Goal: Task Accomplishment & Management: Use online tool/utility

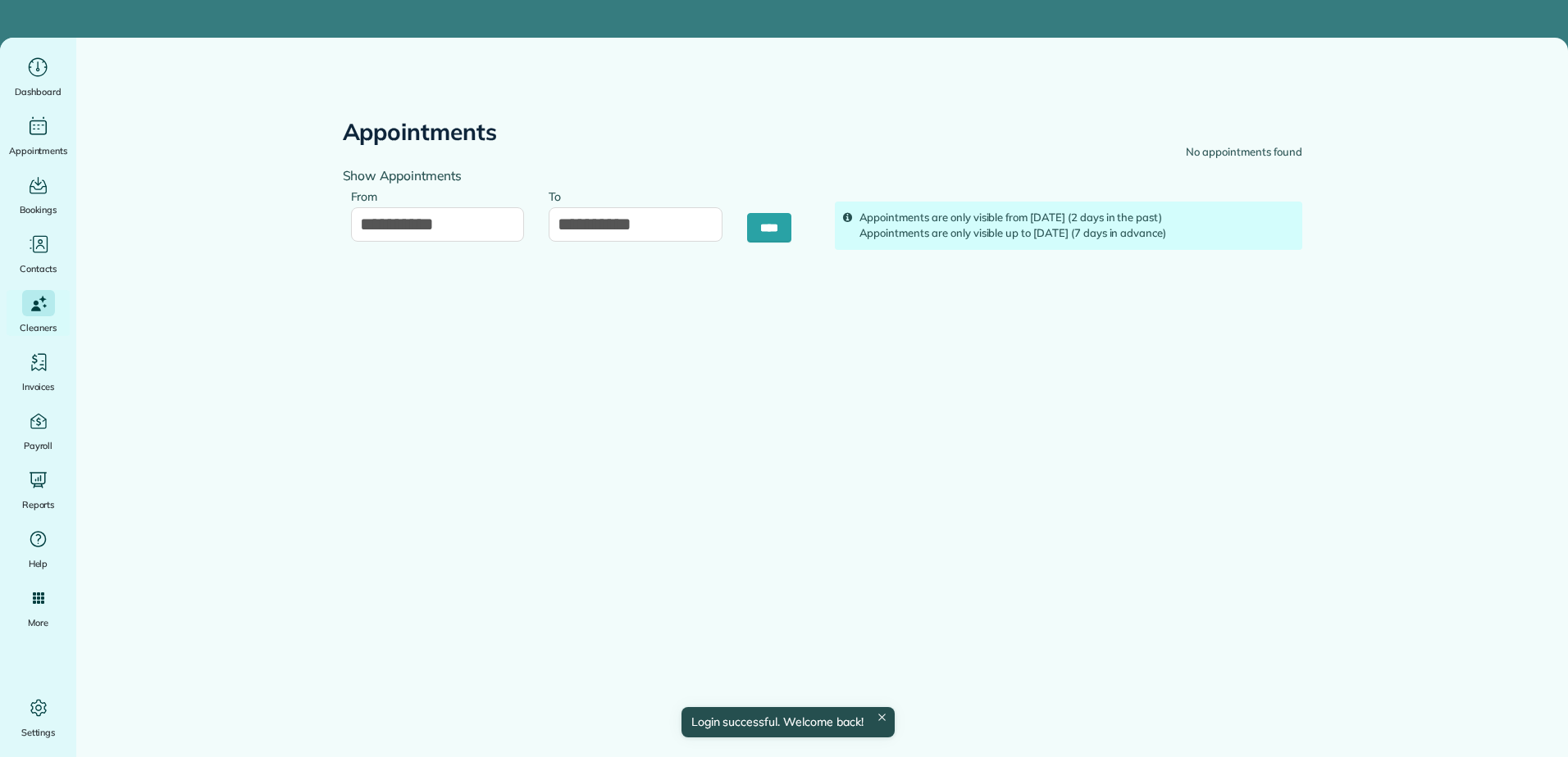
type input "**********"
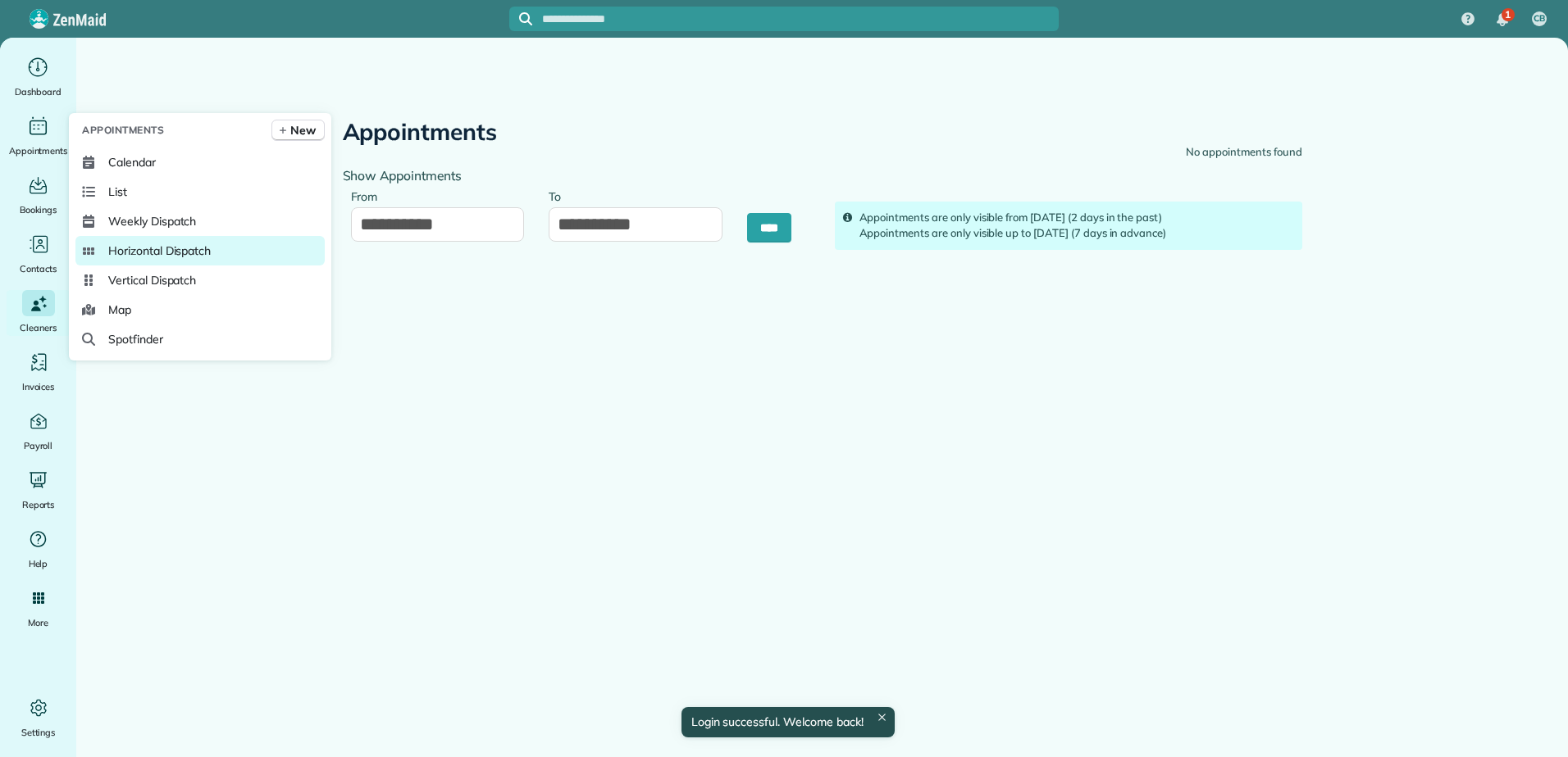
click at [121, 250] on span "Horizontal Dispatch" at bounding box center [159, 250] width 103 height 16
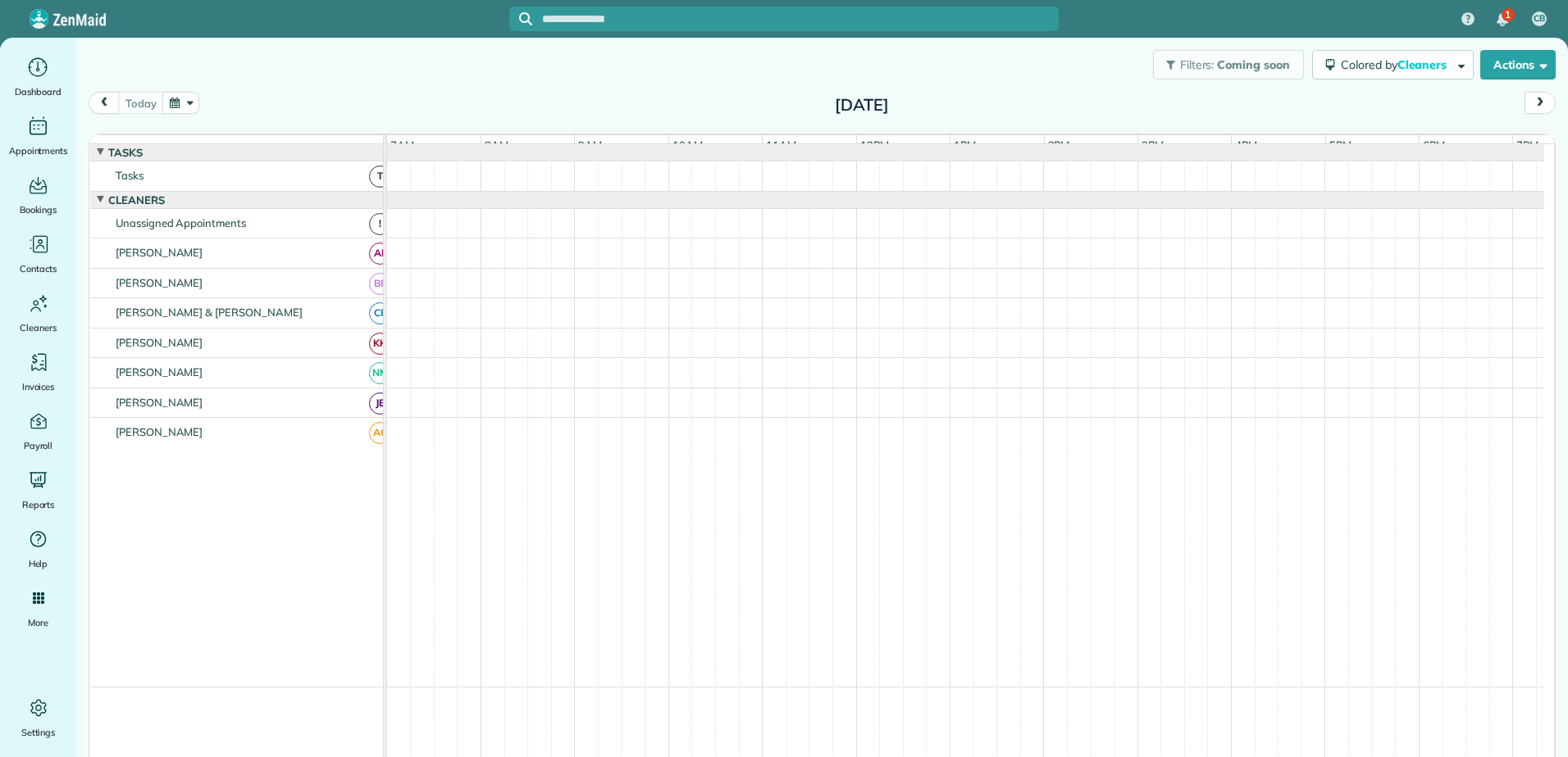
scroll to position [12, 0]
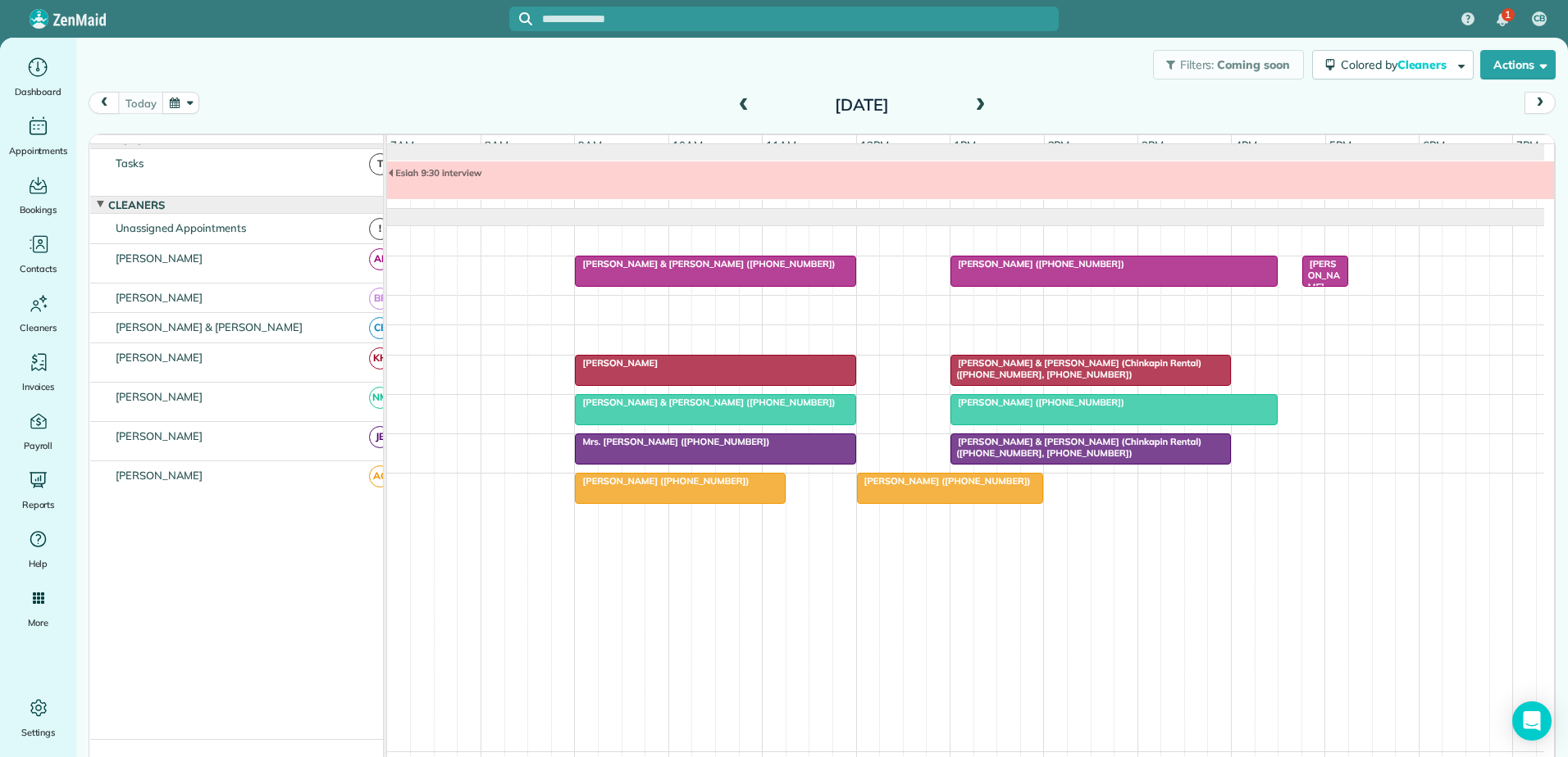
click at [639, 369] on div "[PERSON_NAME]" at bounding box center [715, 363] width 270 height 11
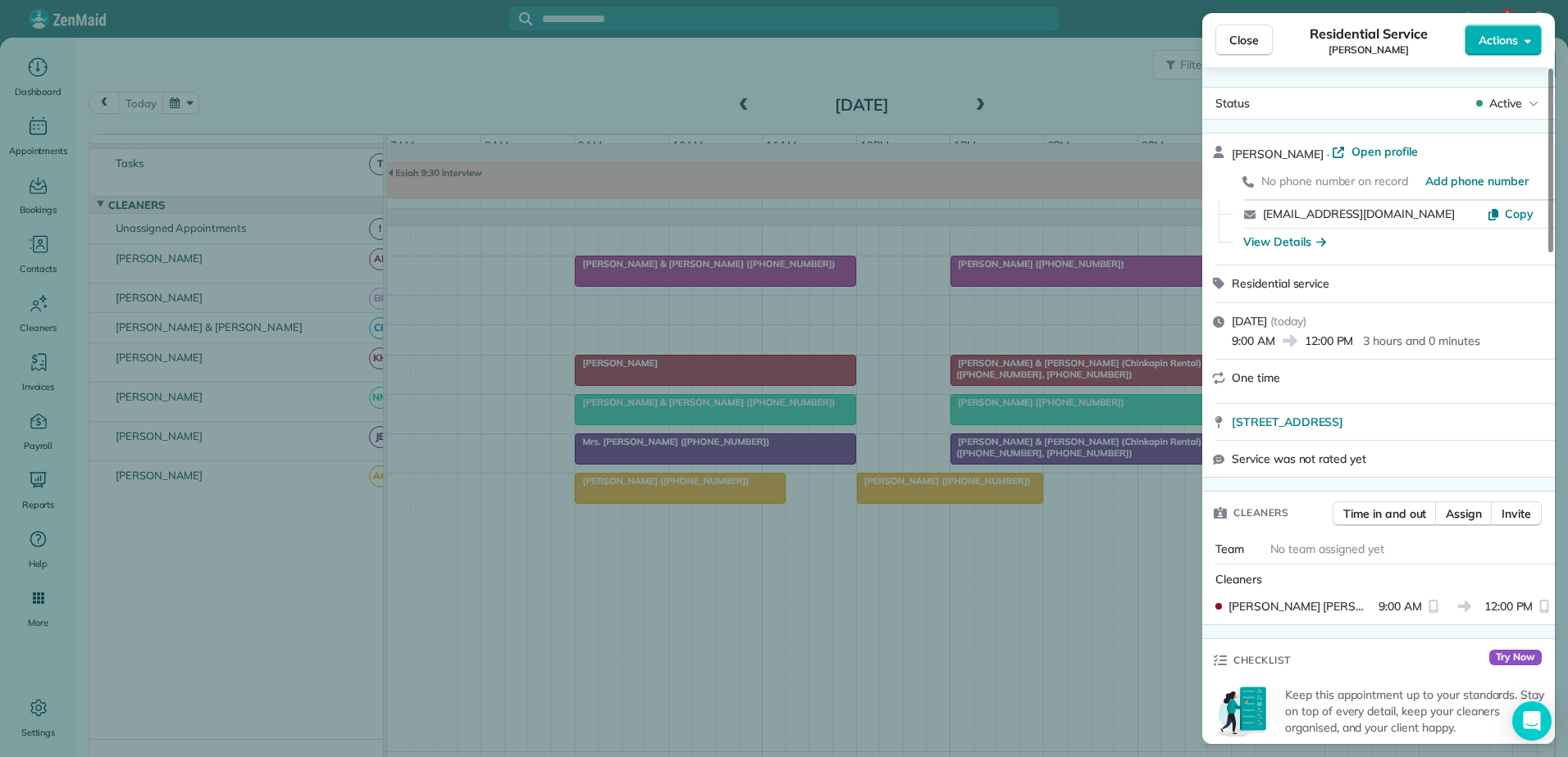
click at [640, 378] on div "Close Residential Service [PERSON_NAME] Actions Status Active [PERSON_NAME] · O…" at bounding box center [784, 378] width 1568 height 757
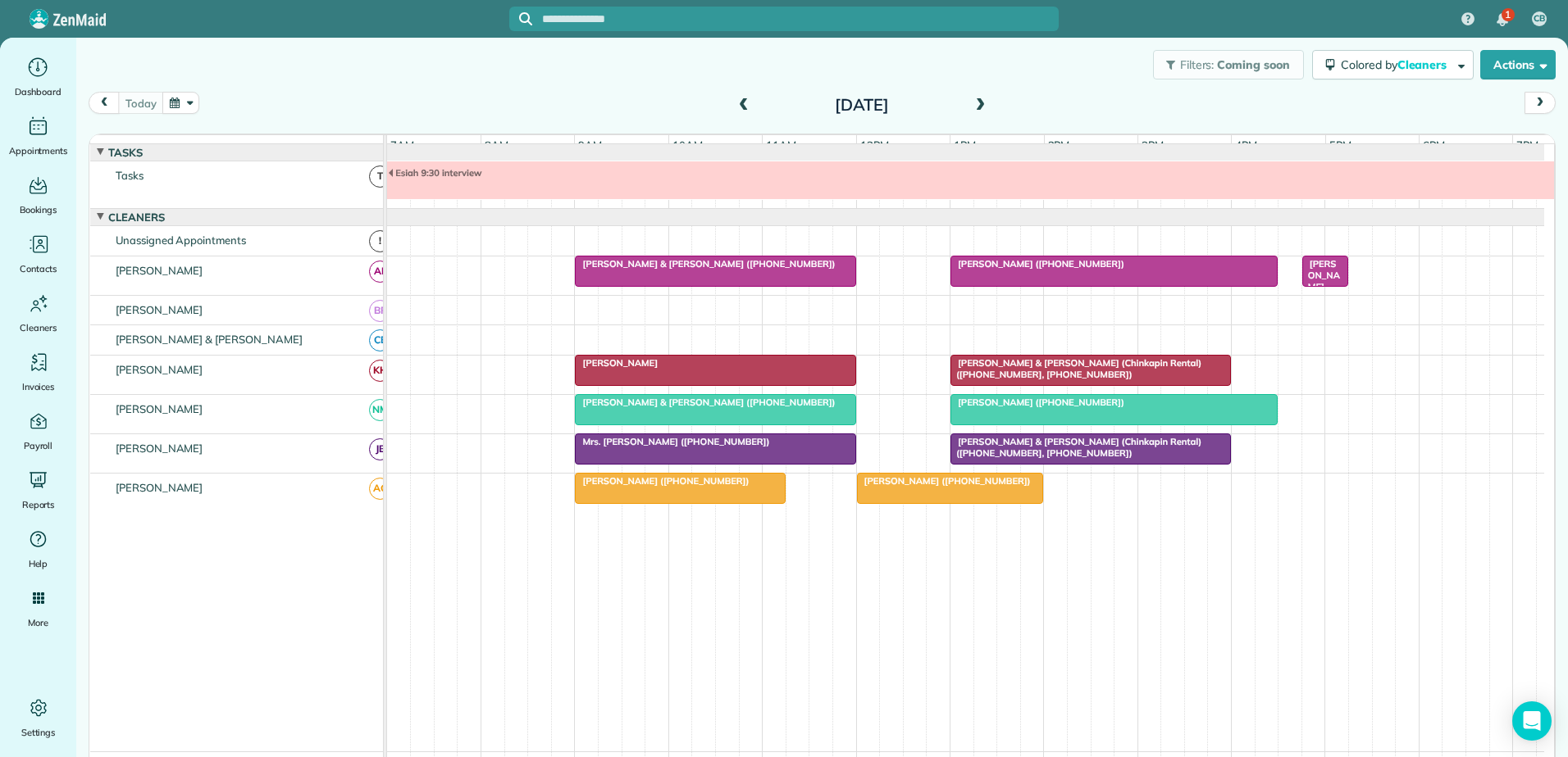
scroll to position [12, 0]
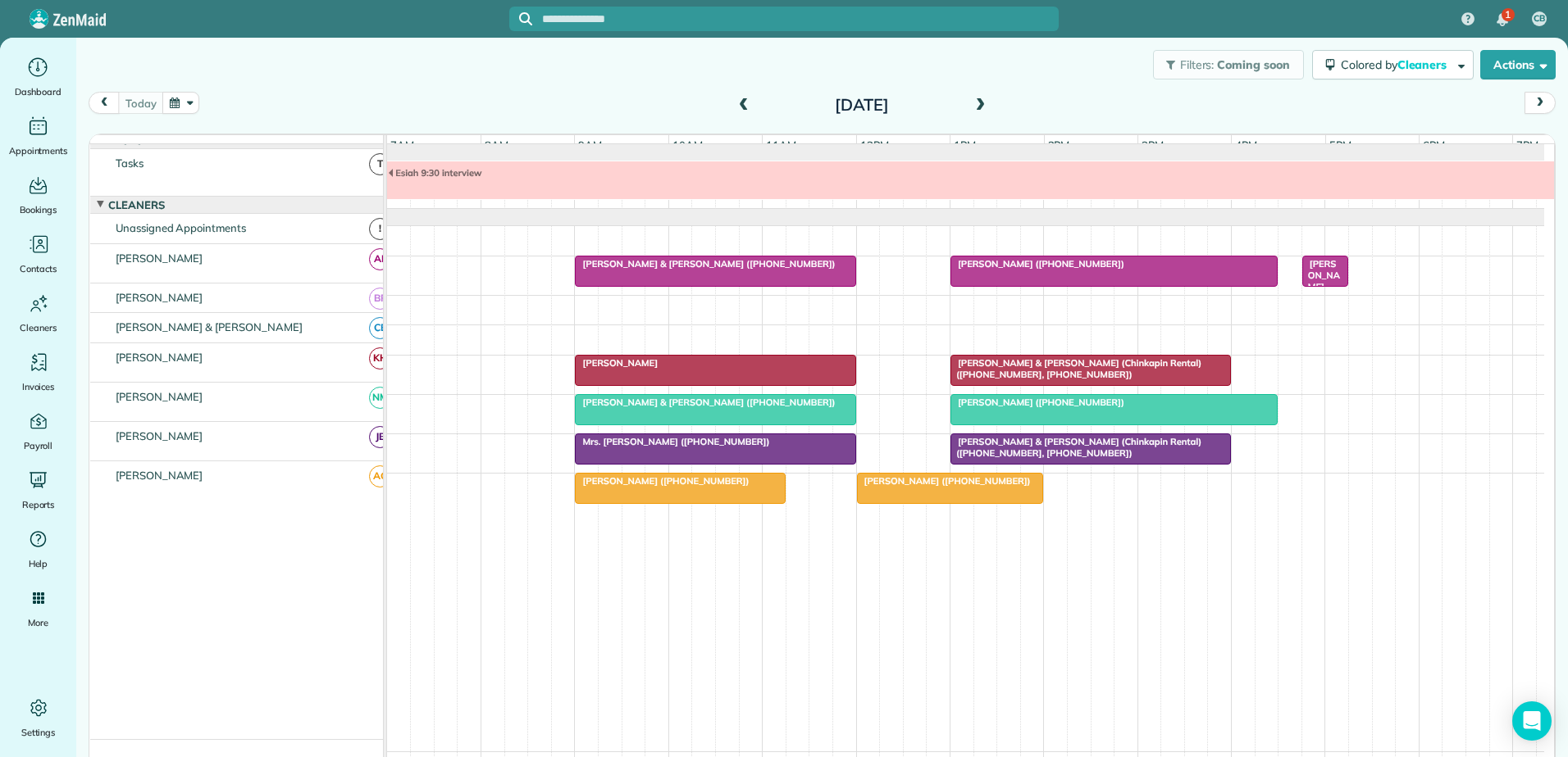
click at [741, 101] on span at bounding box center [743, 105] width 18 height 15
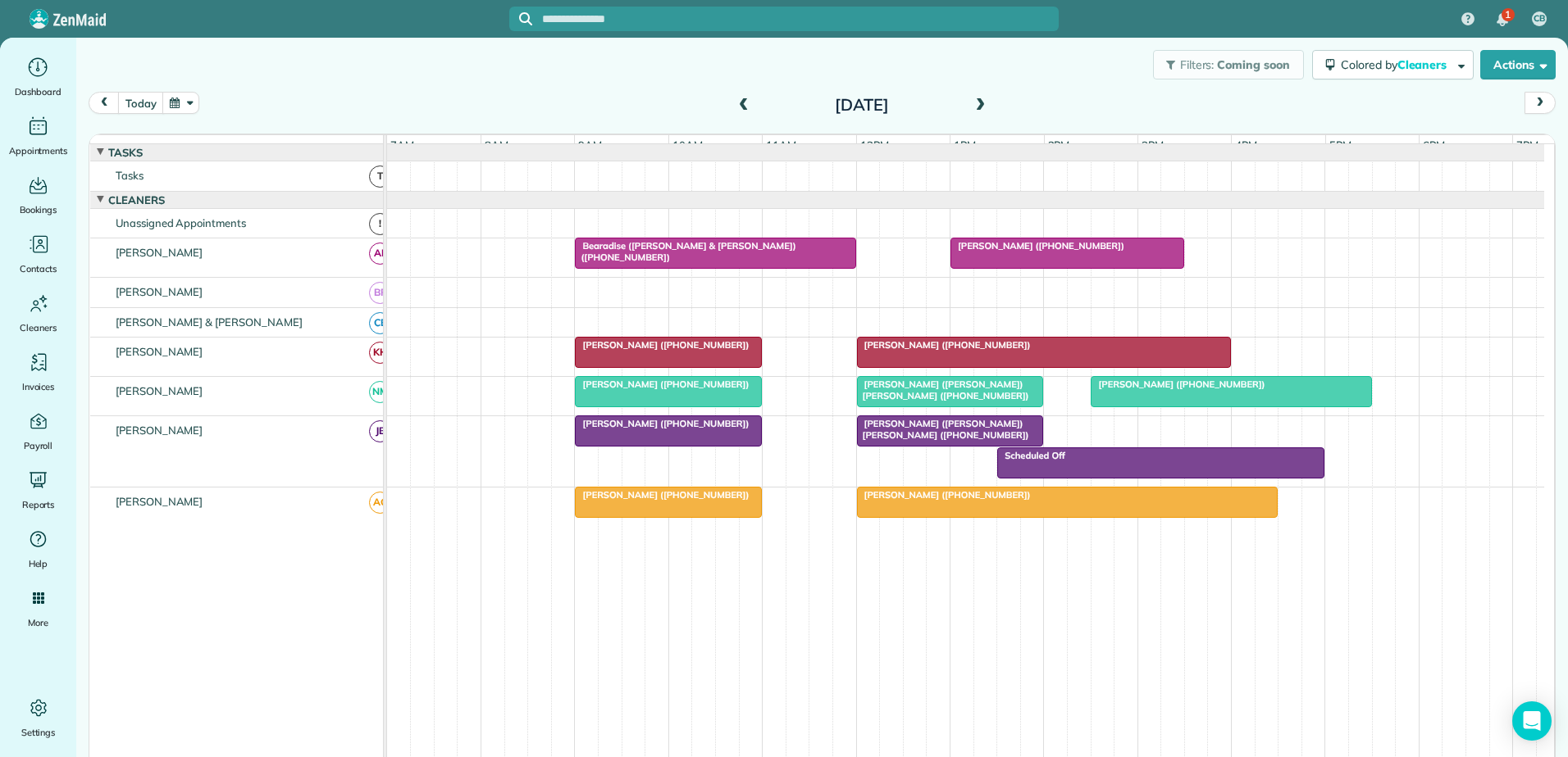
click at [686, 263] on span "Bearadise (Jason Mccraw & Zuni Johnson) (+17045740813)" at bounding box center [684, 251] width 221 height 23
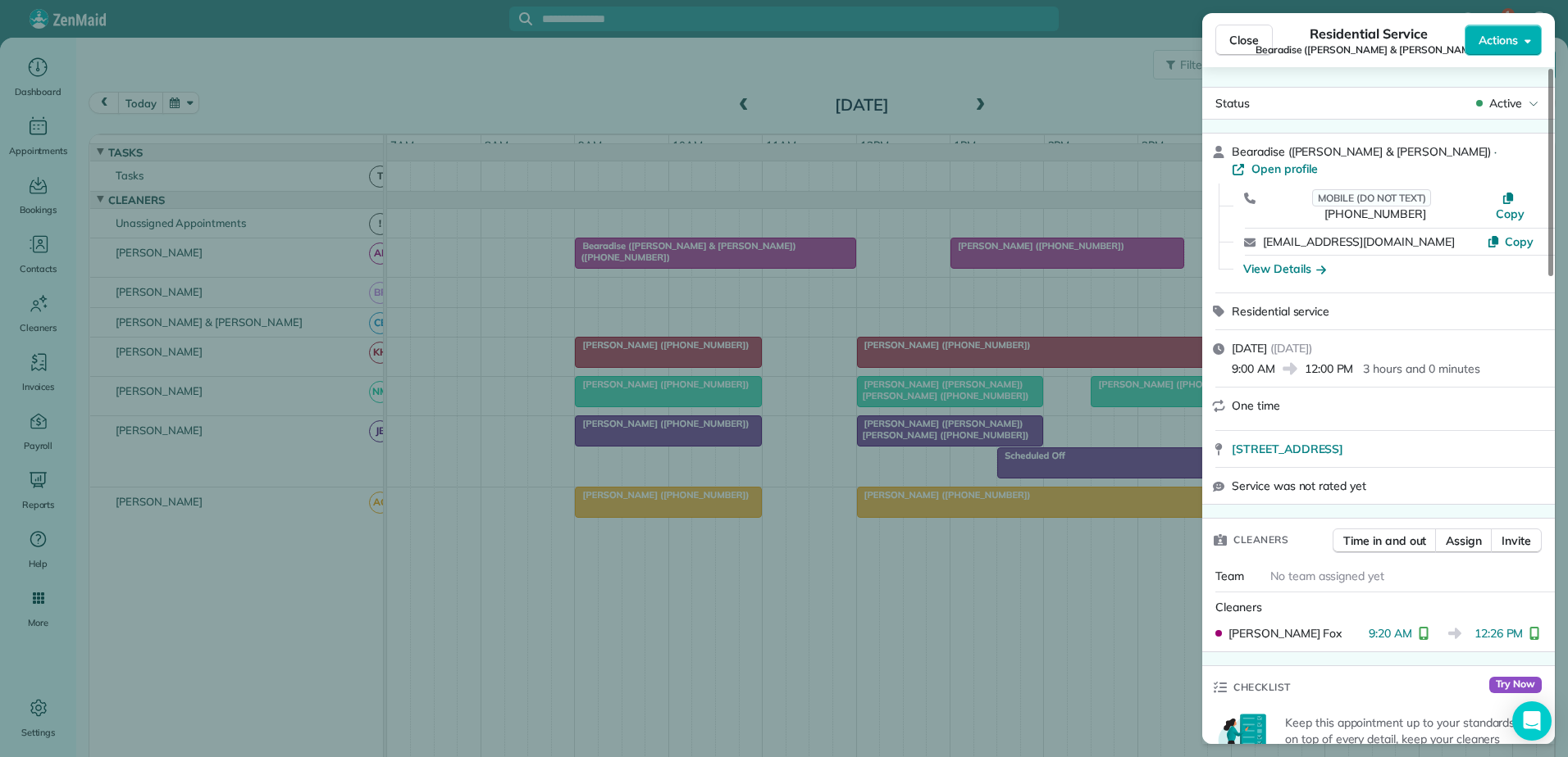
click at [686, 263] on div "Close Residential Service Bearadise (Jason Mccraw & Zuni Johnson) Actions Statu…" at bounding box center [784, 378] width 1568 height 757
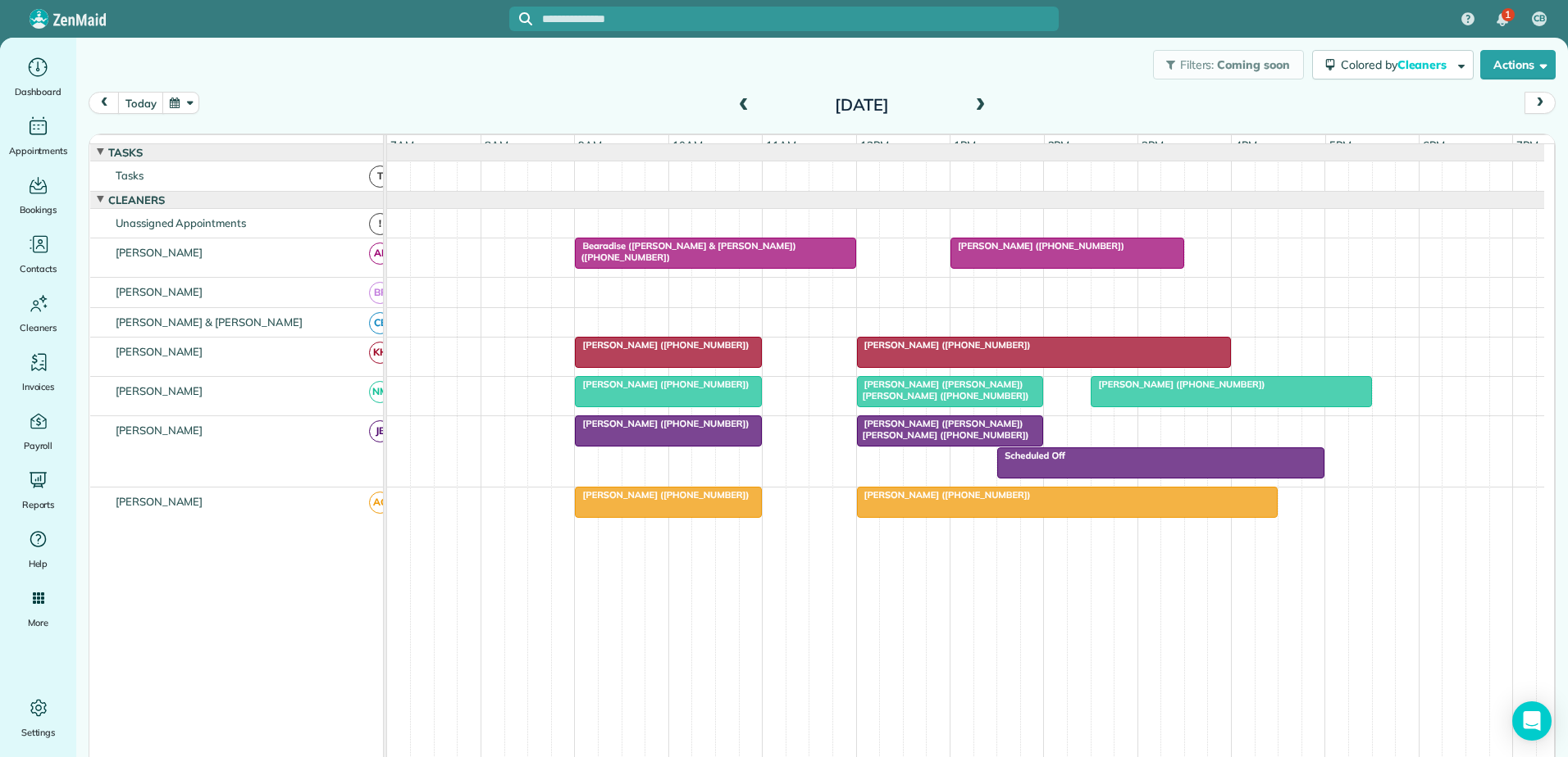
click at [735, 108] on span at bounding box center [743, 105] width 18 height 15
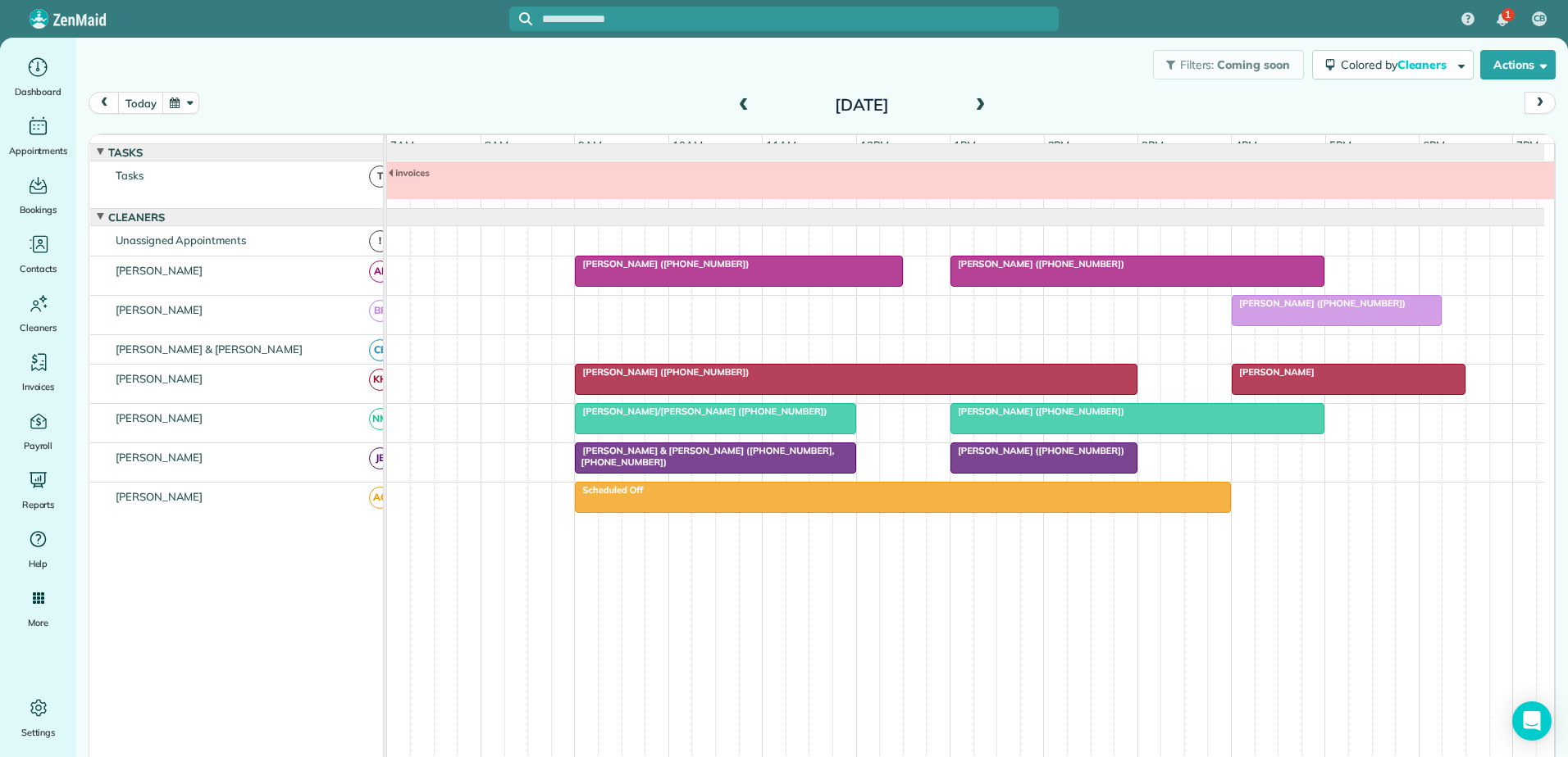
scroll to position [12, 0]
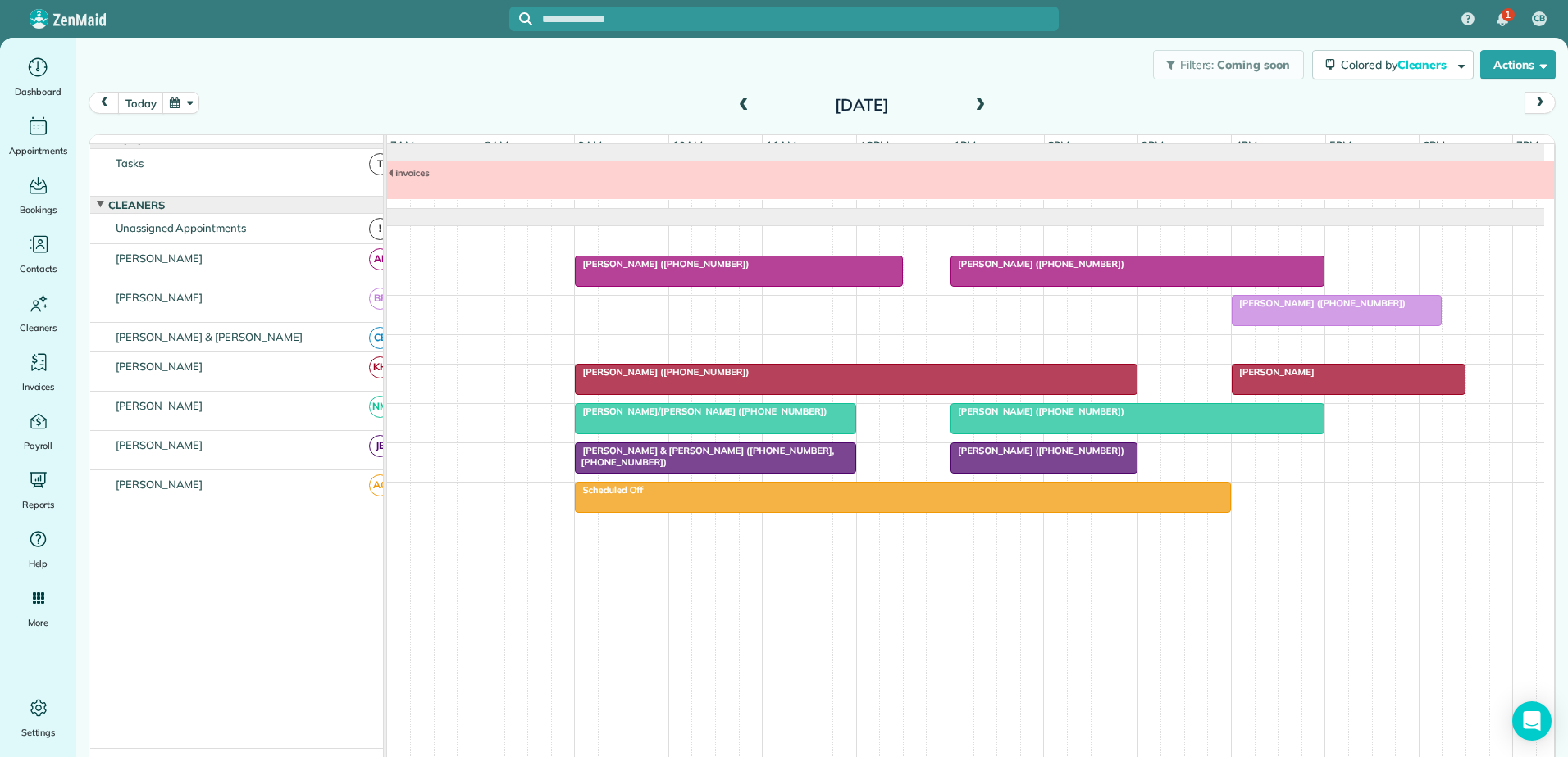
click at [976, 105] on span at bounding box center [979, 105] width 18 height 15
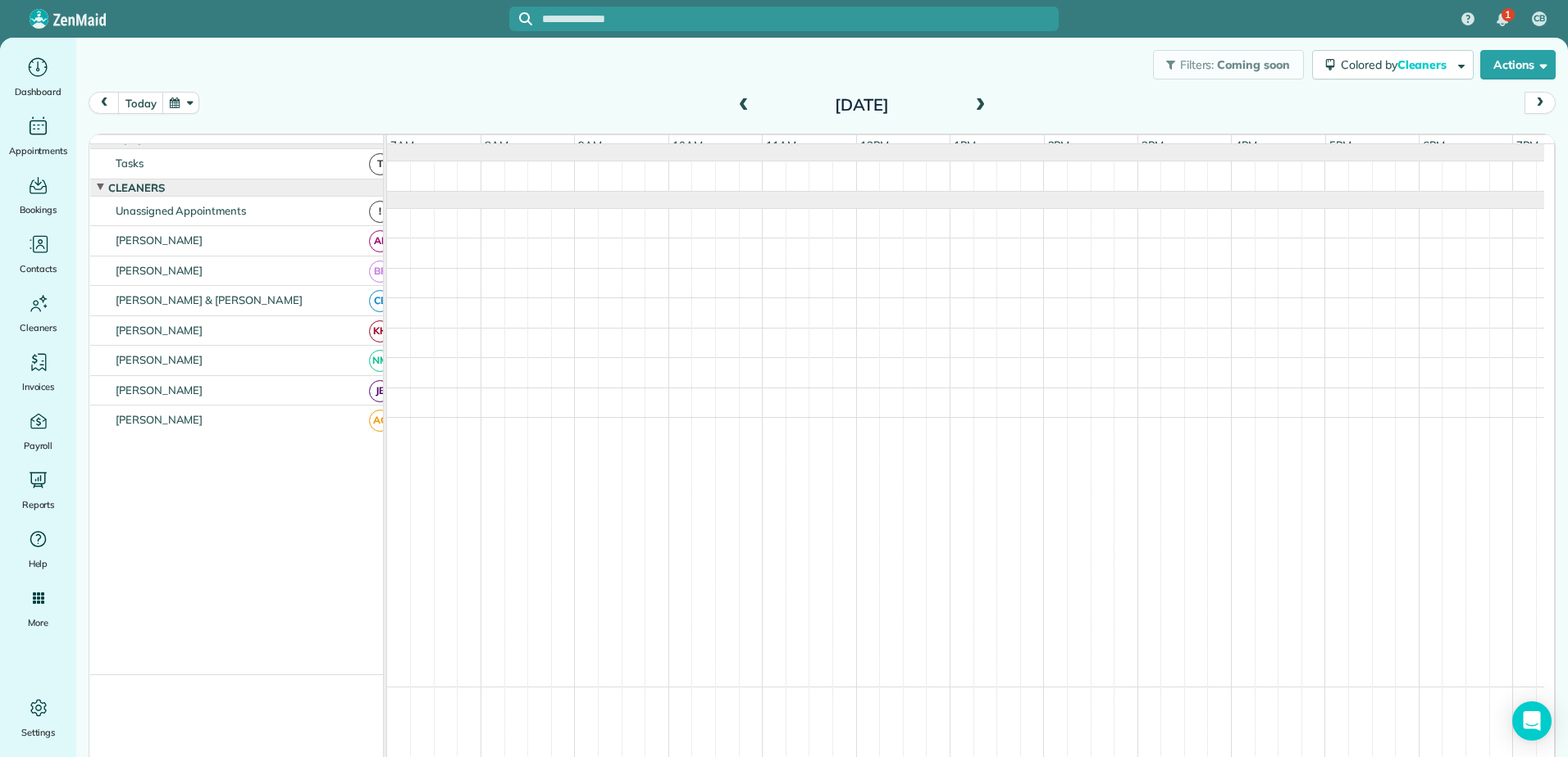
scroll to position [0, 0]
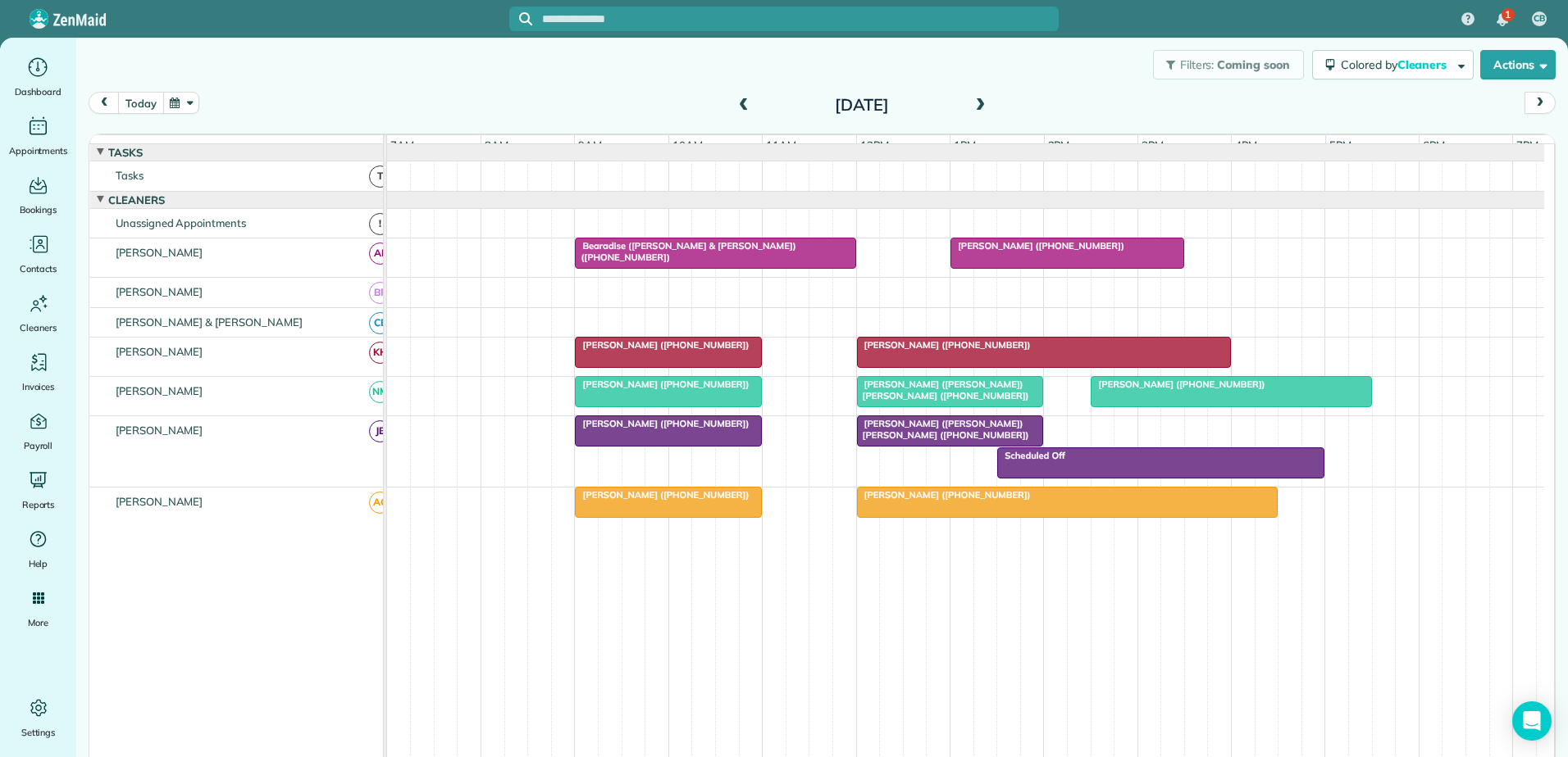
click at [130, 100] on button "today" at bounding box center [140, 104] width 45 height 23
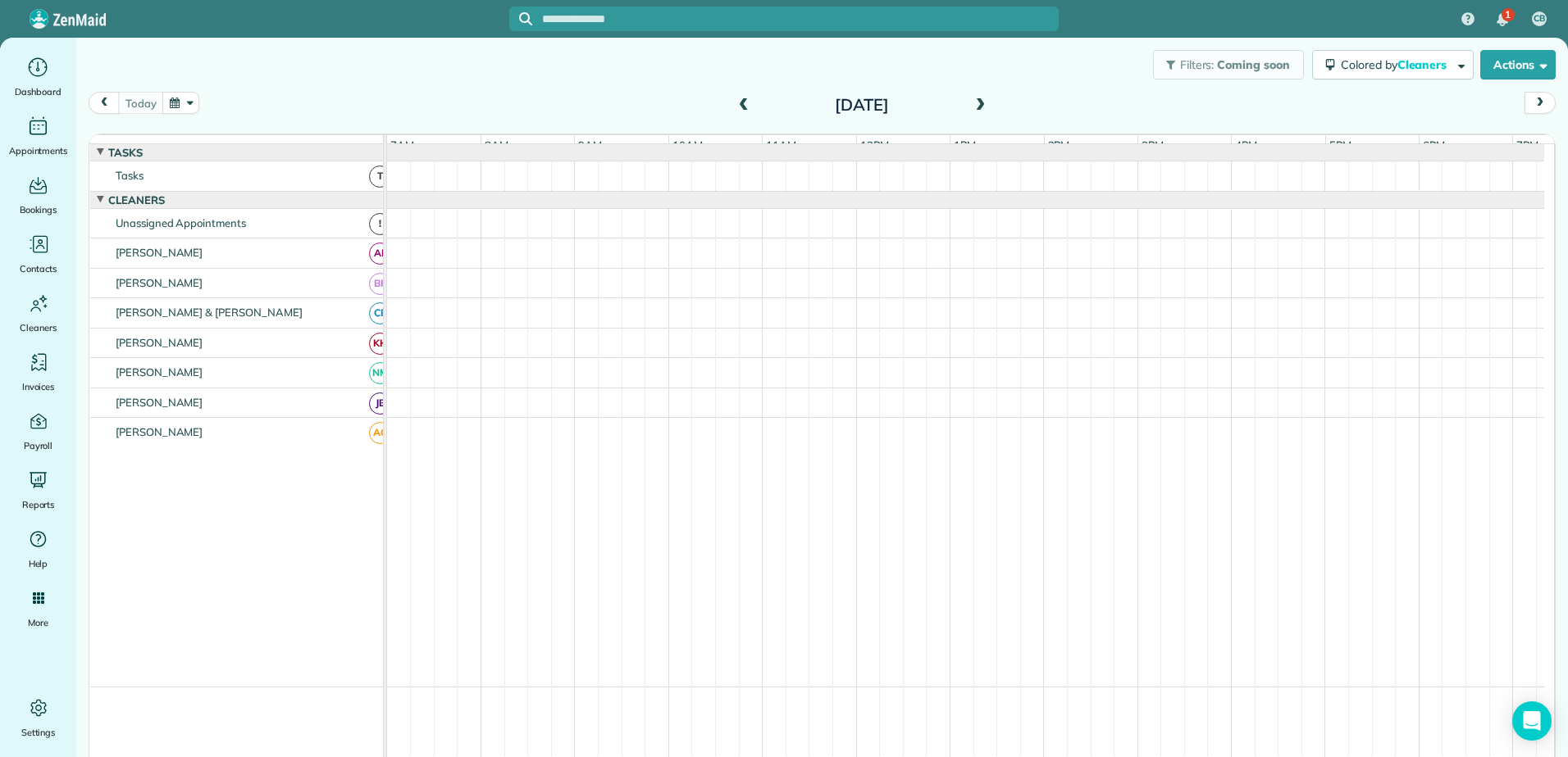
click at [735, 109] on span at bounding box center [743, 105] width 18 height 15
click at [159, 98] on button "today" at bounding box center [140, 104] width 45 height 23
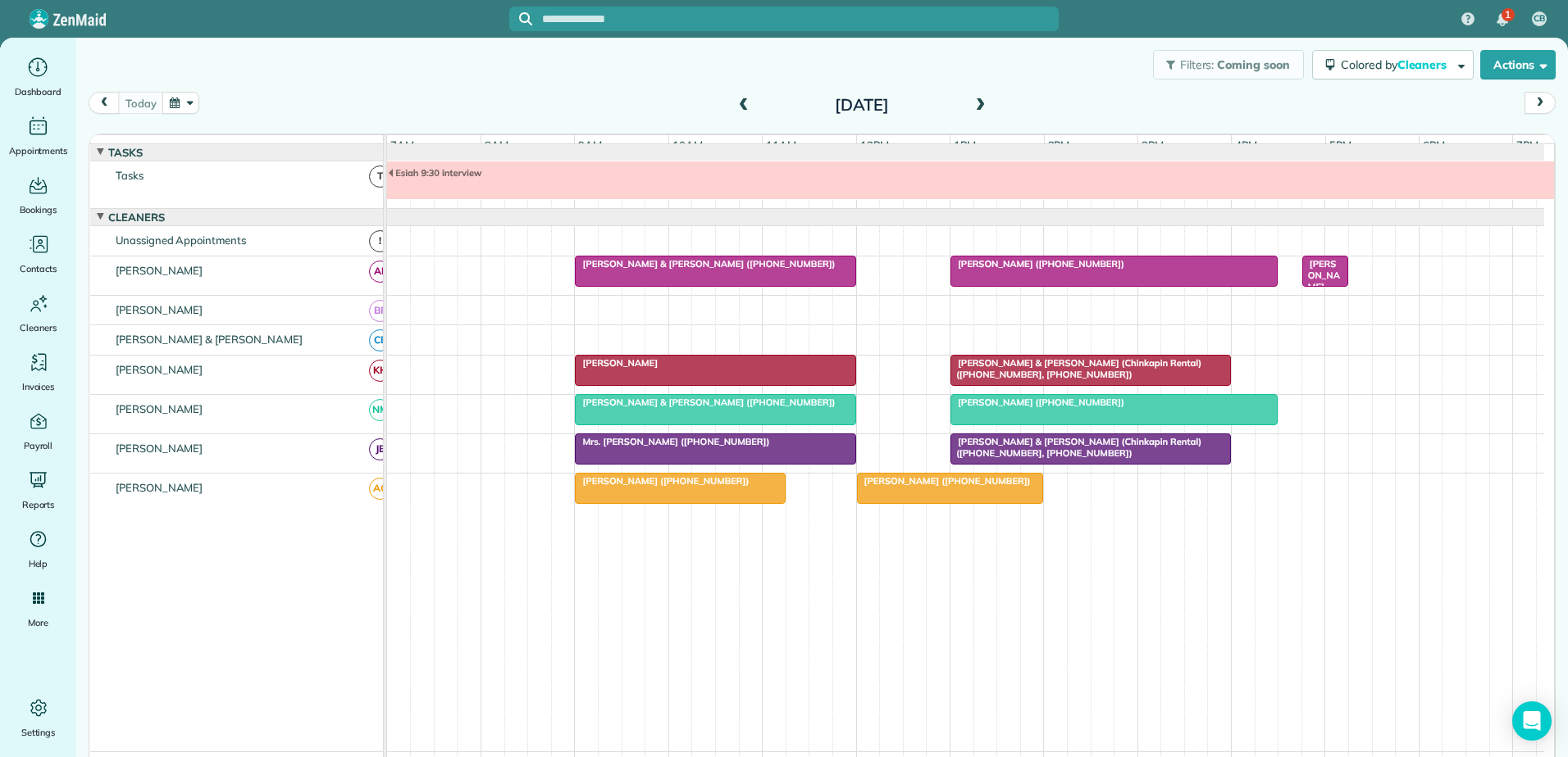
scroll to position [12, 0]
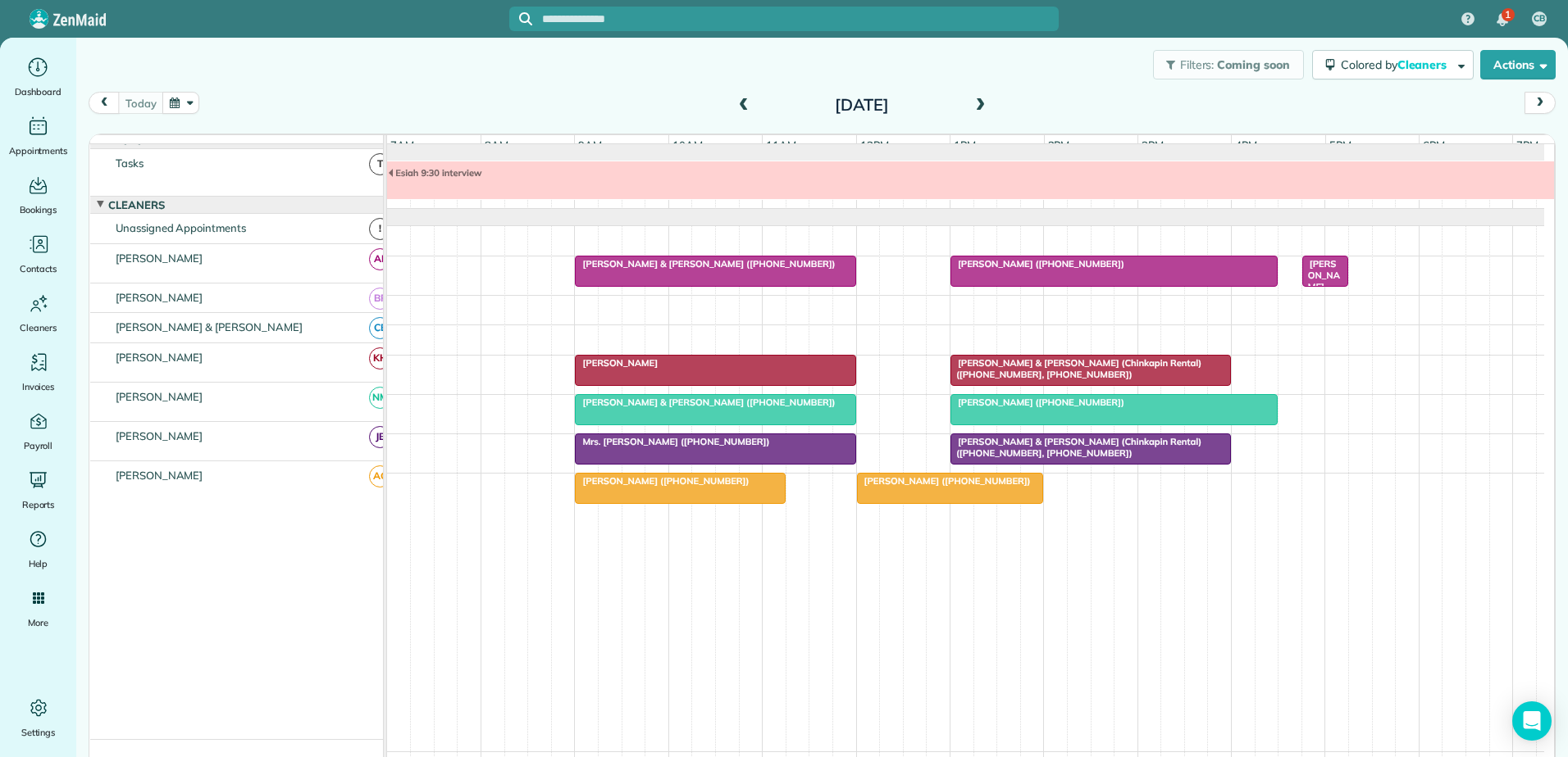
click at [735, 108] on span at bounding box center [743, 105] width 18 height 15
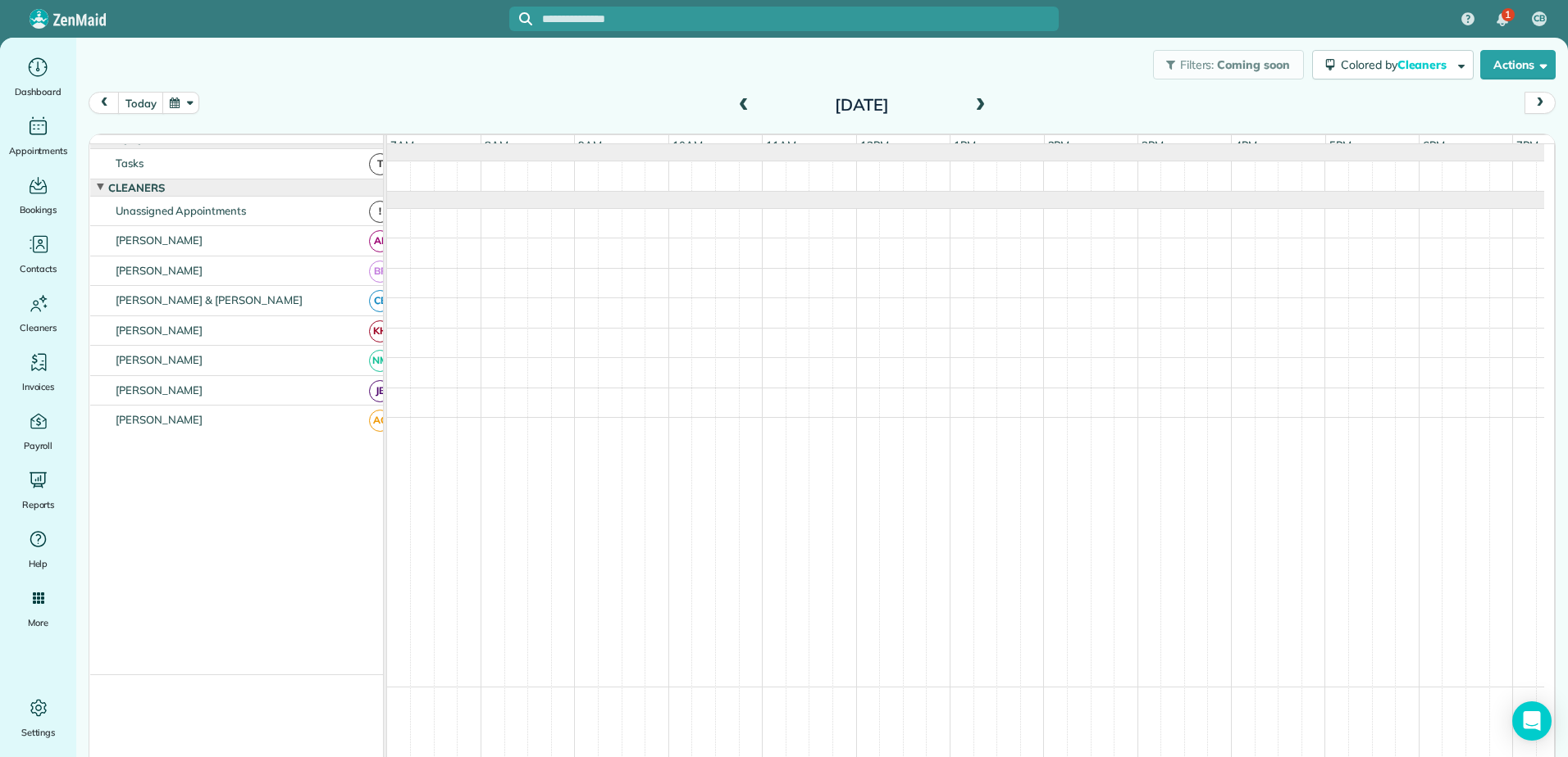
scroll to position [0, 0]
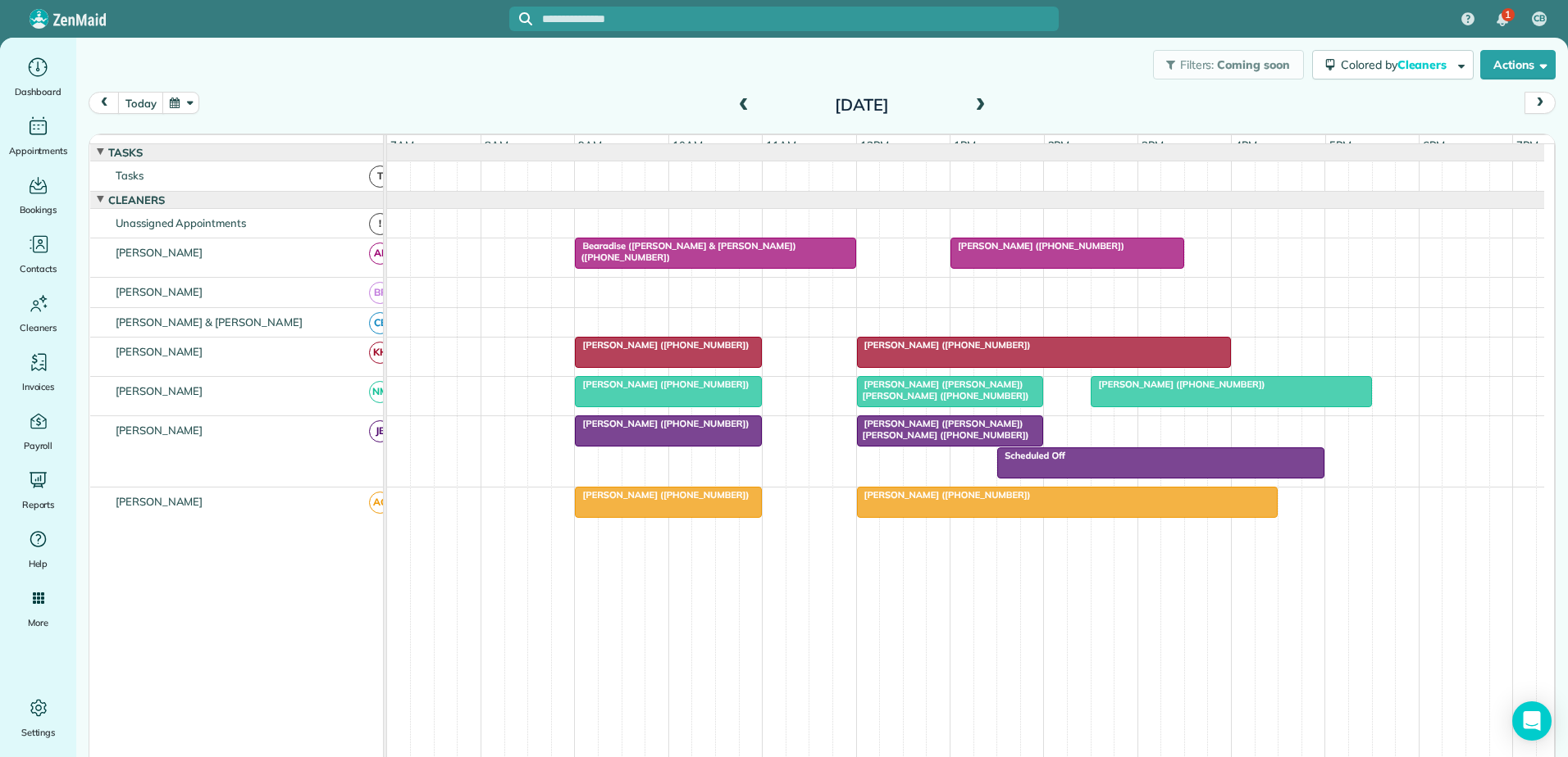
click at [918, 435] on span "Mr. Noah (Michael) Hodges (+19107231813)" at bounding box center [943, 429] width 174 height 23
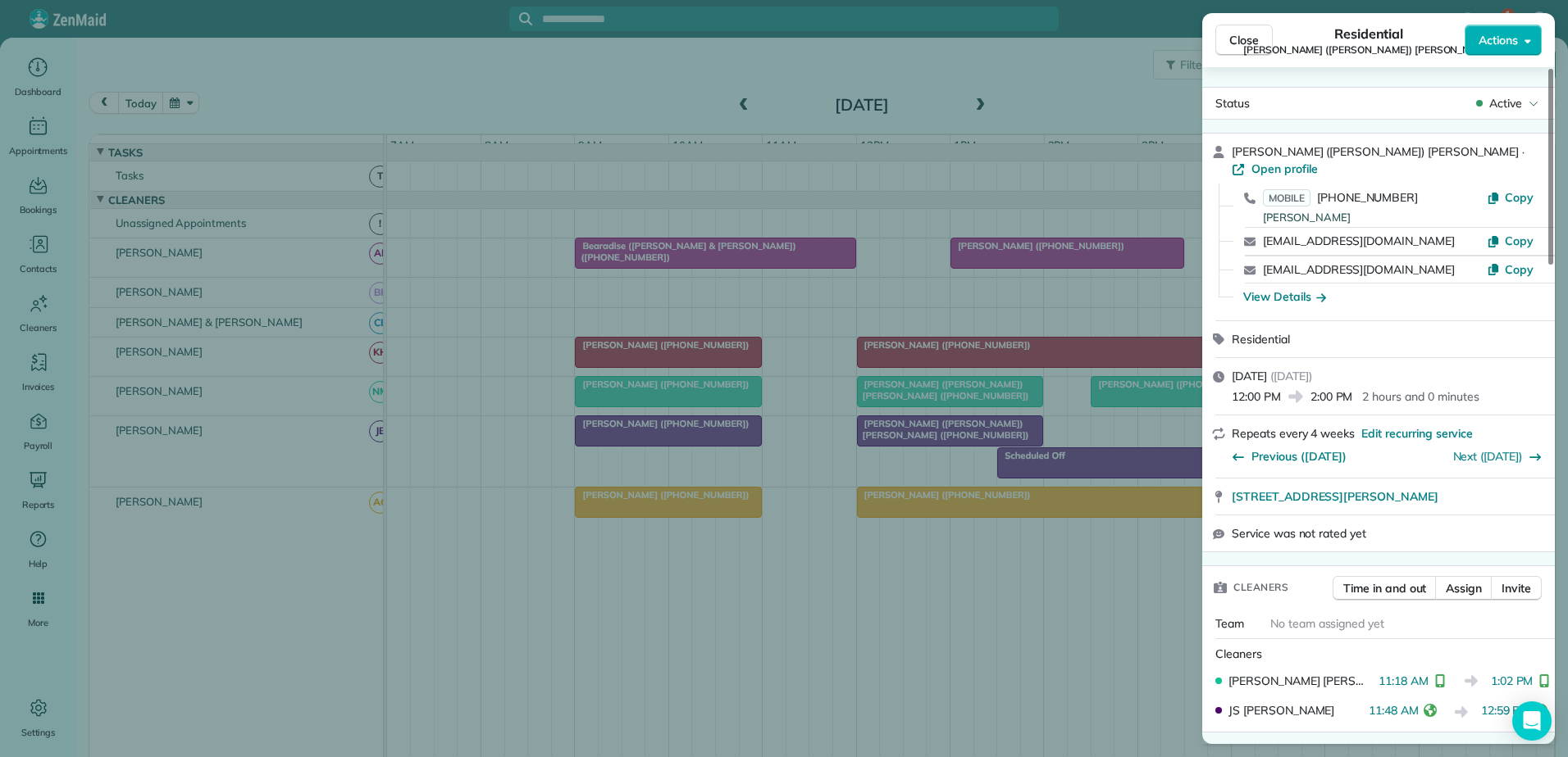
click at [913, 438] on div "Close Residential Noah (Michael) Hodges Actions Status Active Noah (Michael) Ho…" at bounding box center [784, 378] width 1568 height 757
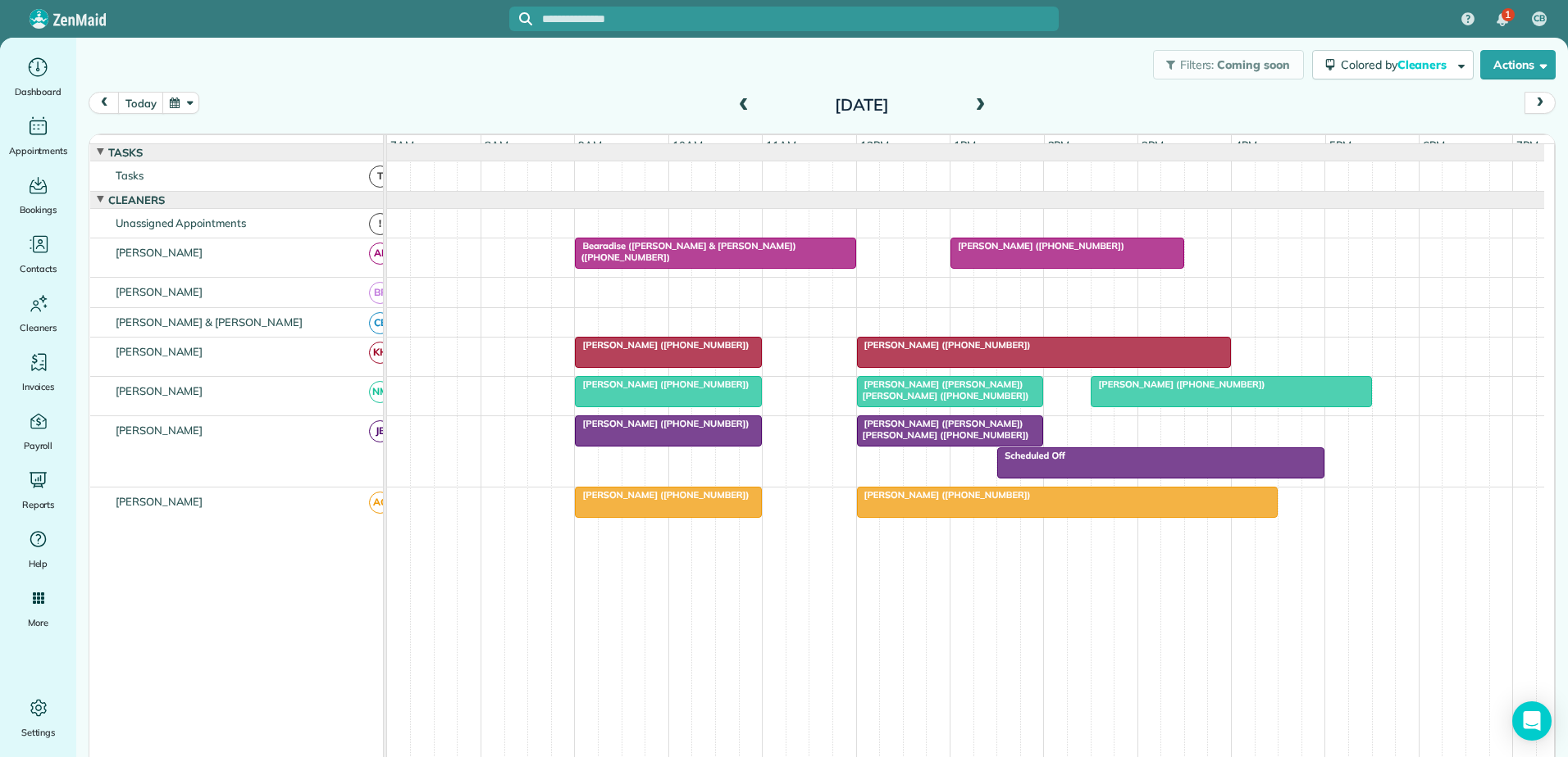
click at [1155, 390] on span "Ms. Erin Welsh (+18284064334)" at bounding box center [1177, 384] width 175 height 11
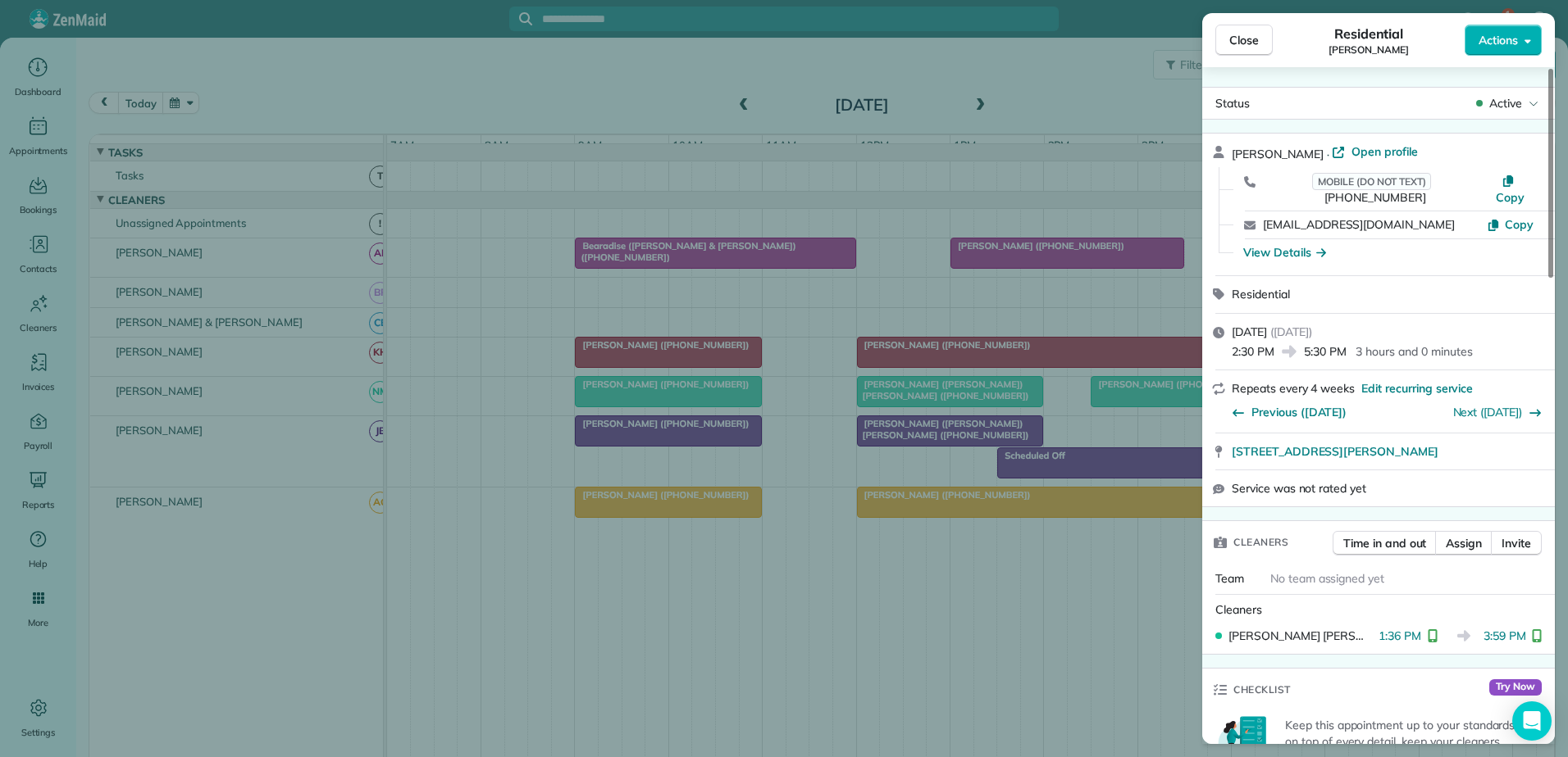
click at [972, 441] on div "Close Residential Erin Welsh Actions Status Active Erin Welsh · Open profile MO…" at bounding box center [784, 378] width 1568 height 757
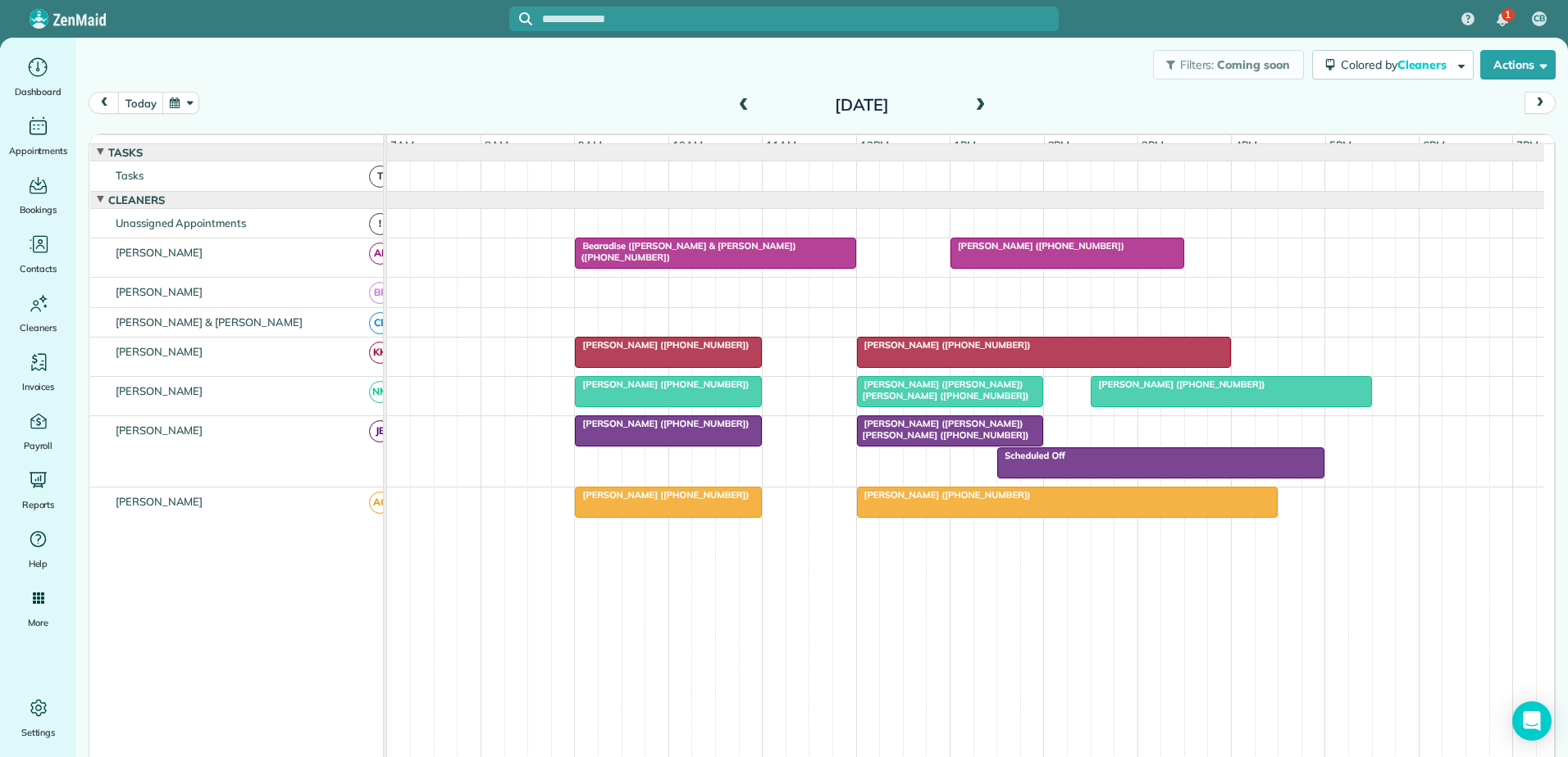
click at [972, 441] on span "Mr. Noah (Michael) Hodges (+19107231813)" at bounding box center [943, 429] width 174 height 23
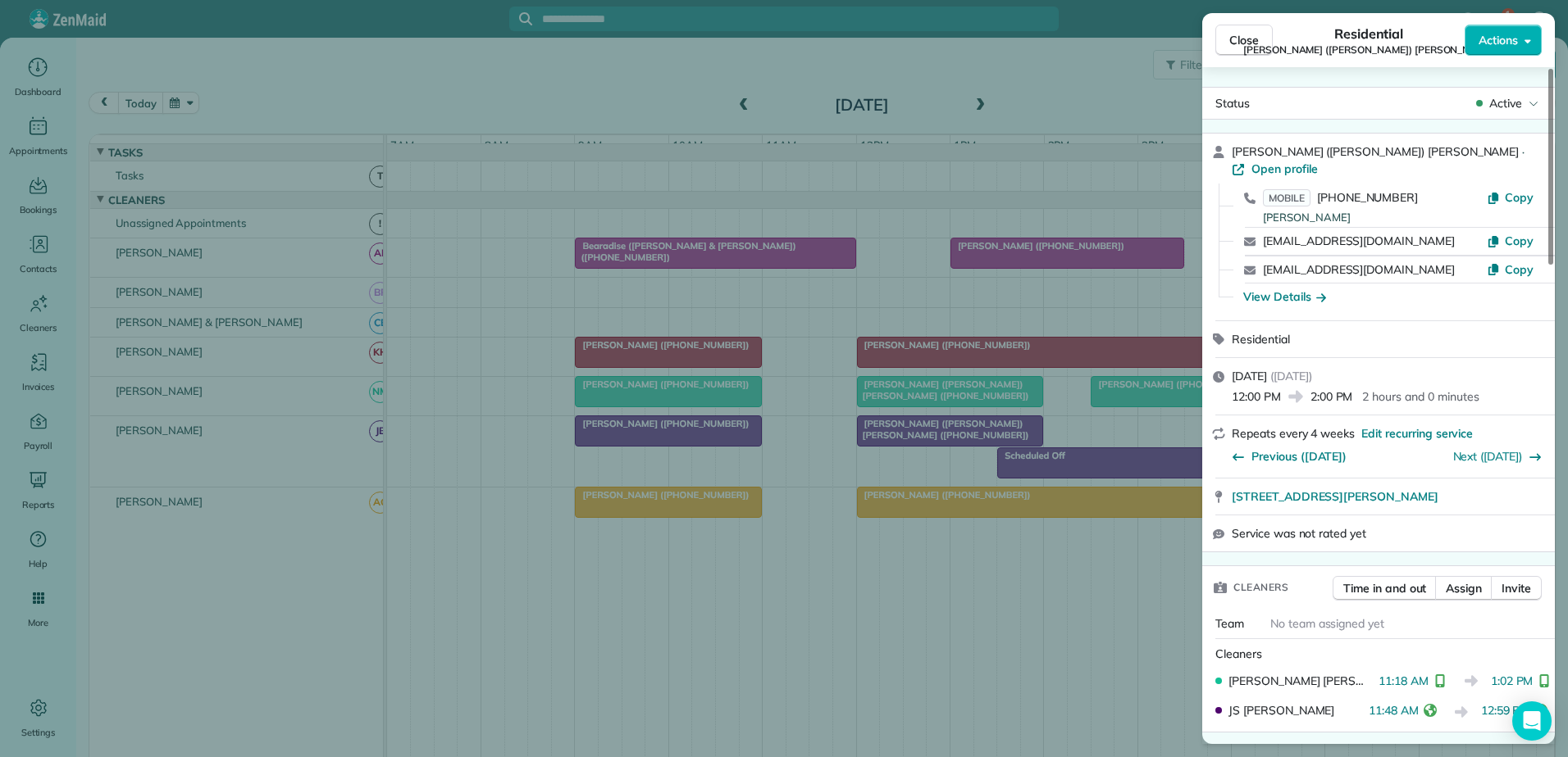
click at [992, 443] on div "Close Residential Noah (Michael) Hodges Actions Status Active Noah (Michael) Ho…" at bounding box center [784, 378] width 1568 height 757
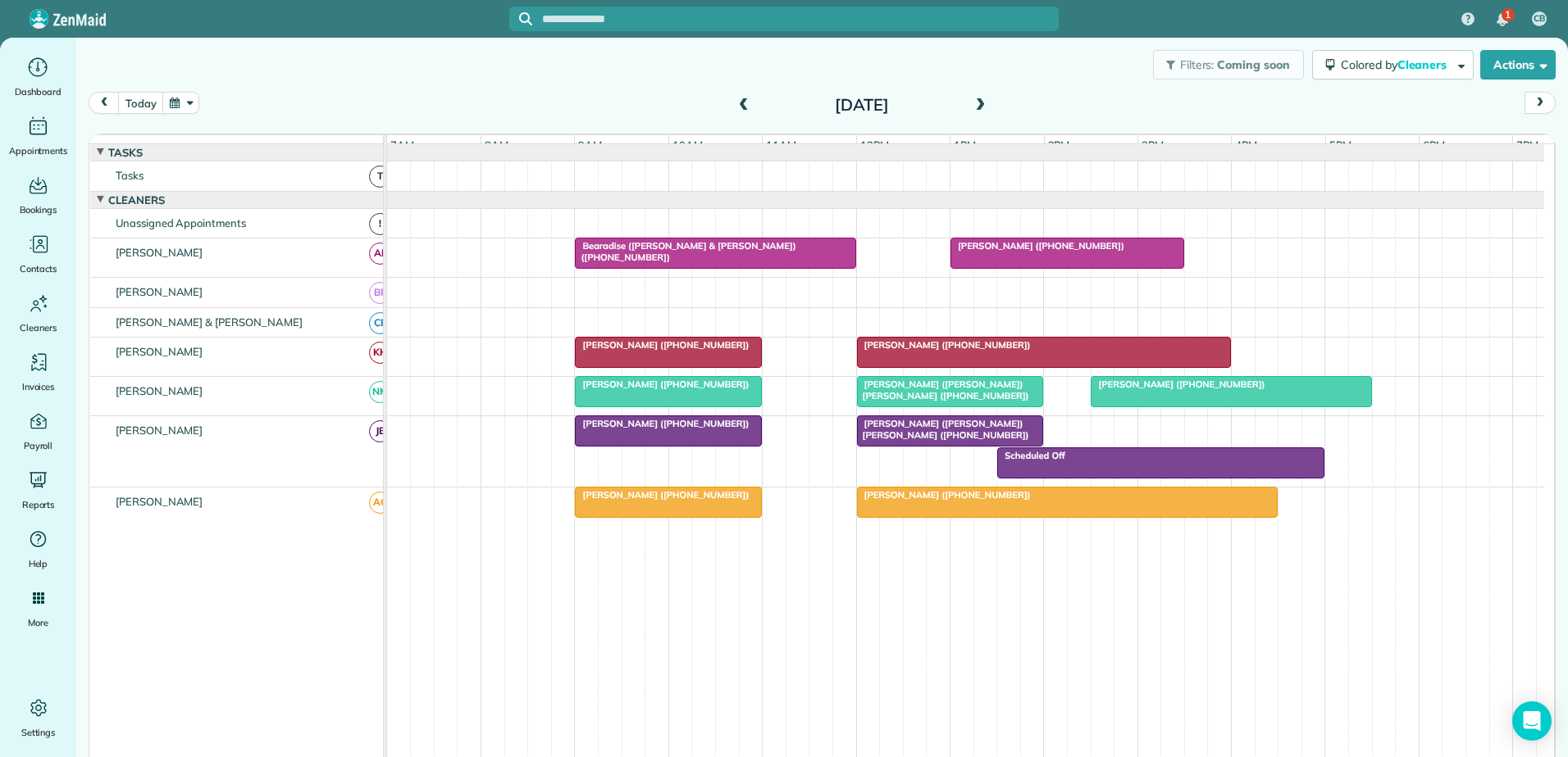
click at [992, 443] on div at bounding box center [784, 378] width 1568 height 757
click at [1122, 390] on span "Ms. Erin Welsh (+18284064334)" at bounding box center [1177, 384] width 175 height 11
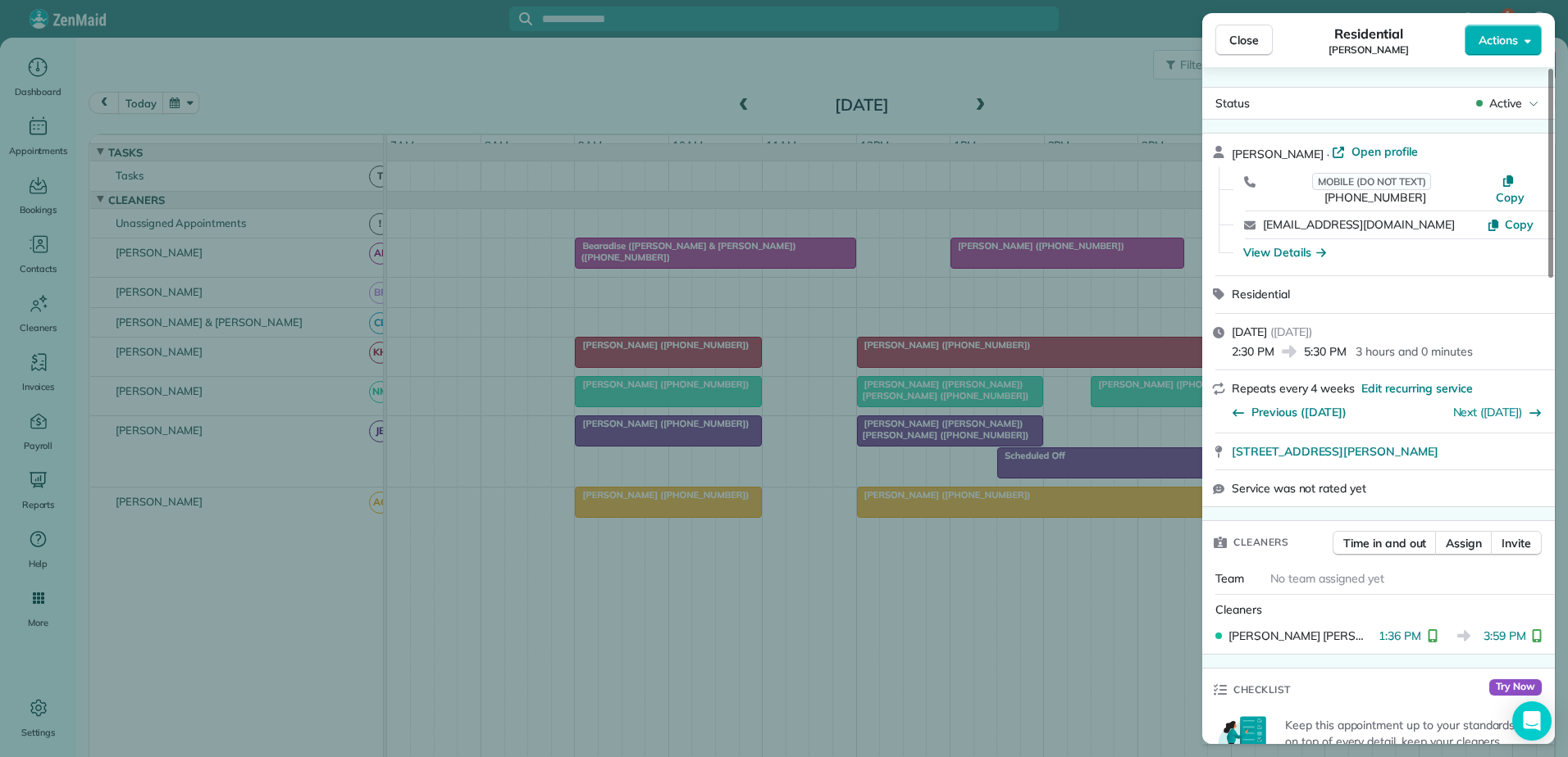
click at [1220, 603] on div "Cleaners Nicole Miller 1:36 PM 3:59 PM" at bounding box center [1378, 625] width 352 height 60
click at [877, 191] on div "Close Residential Erin Welsh Actions Status Active Erin Welsh · Open profile MO…" at bounding box center [784, 378] width 1568 height 757
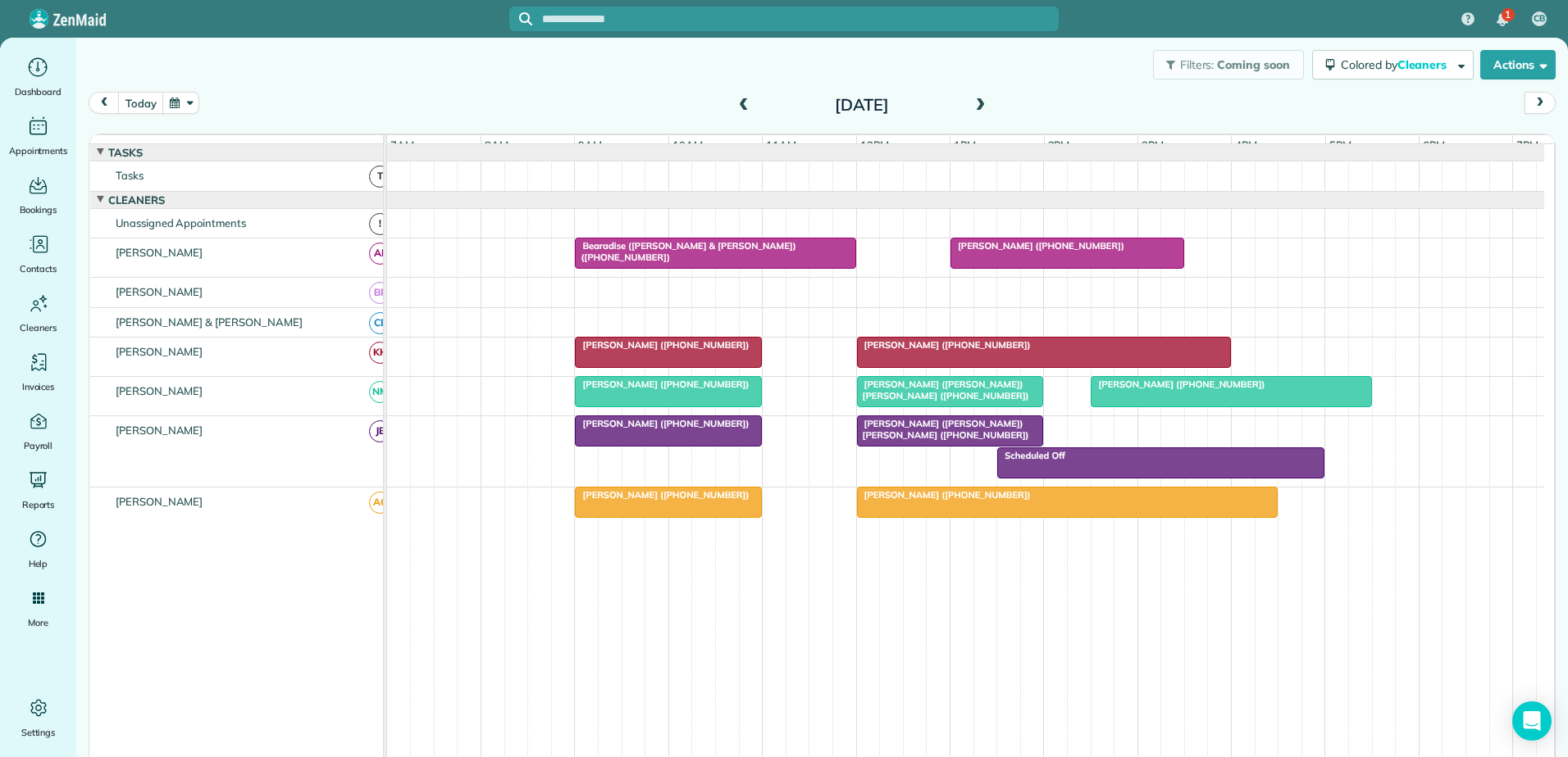
click at [1068, 501] on div "Shelly Henderson (+19807211522)" at bounding box center [1067, 495] width 412 height 11
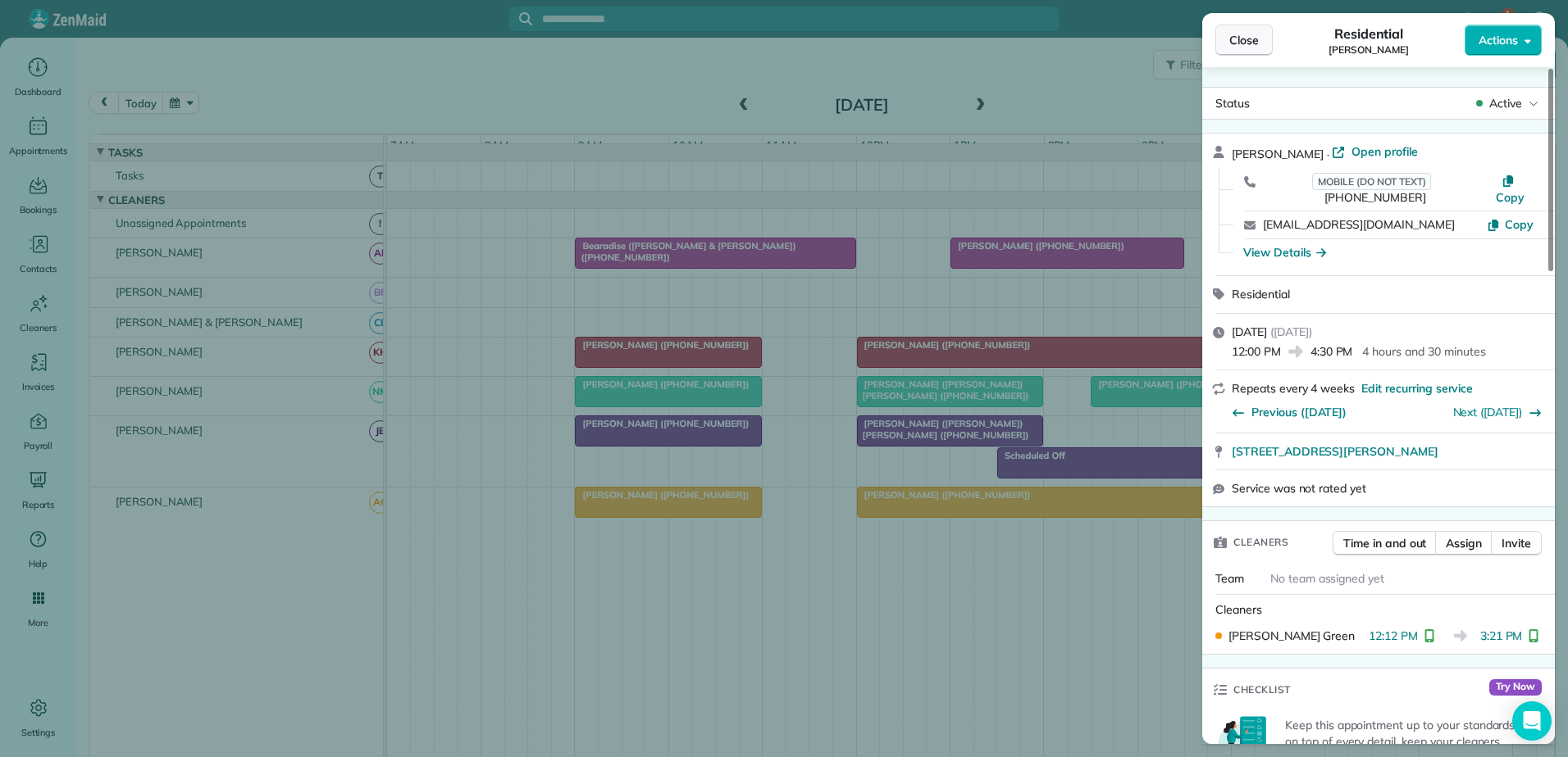
click at [1253, 36] on span "Close" at bounding box center [1243, 40] width 29 height 16
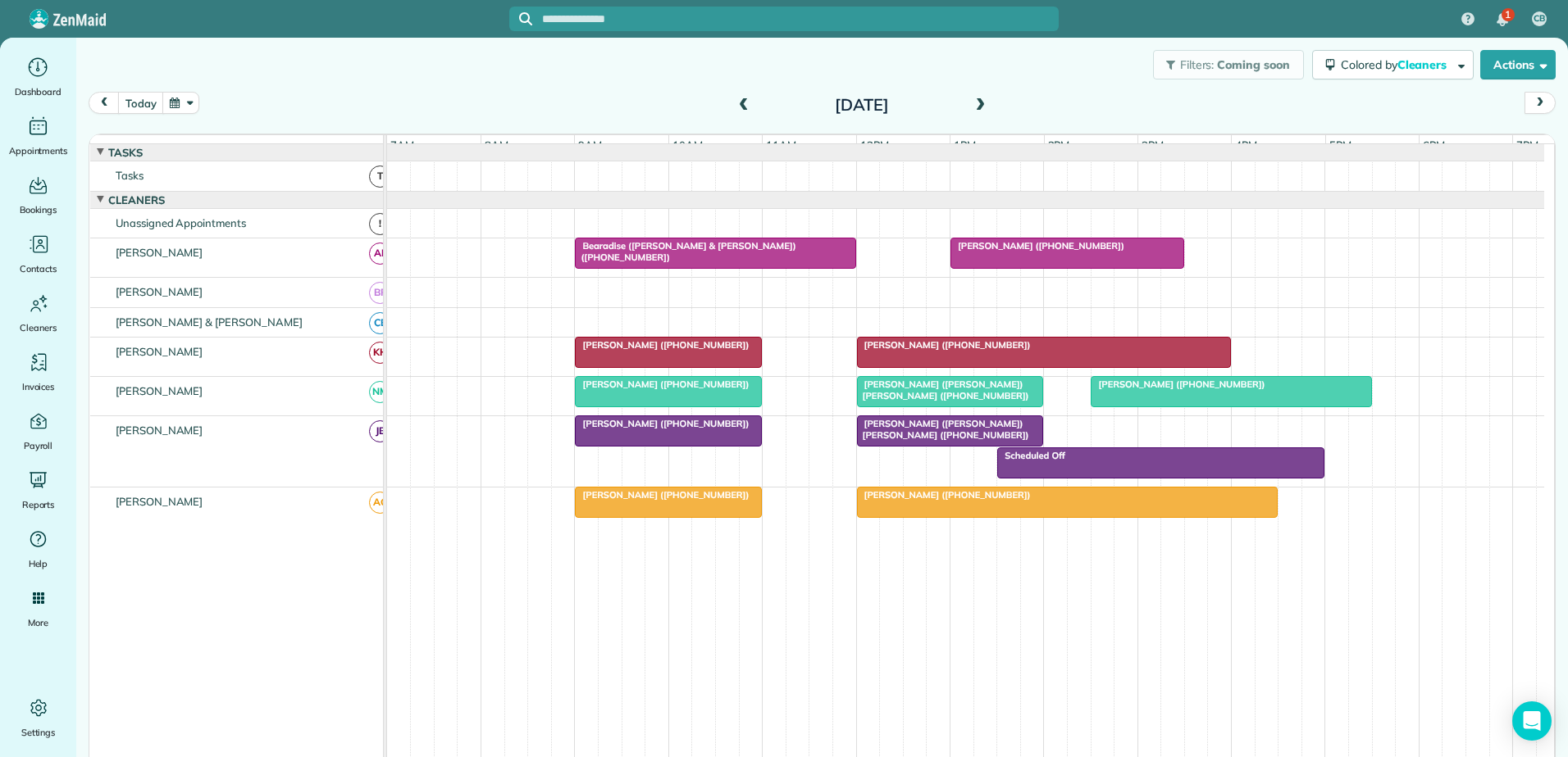
click at [973, 351] on span "Mrs. Berta Hamilton (+19106127300)" at bounding box center [944, 345] width 175 height 11
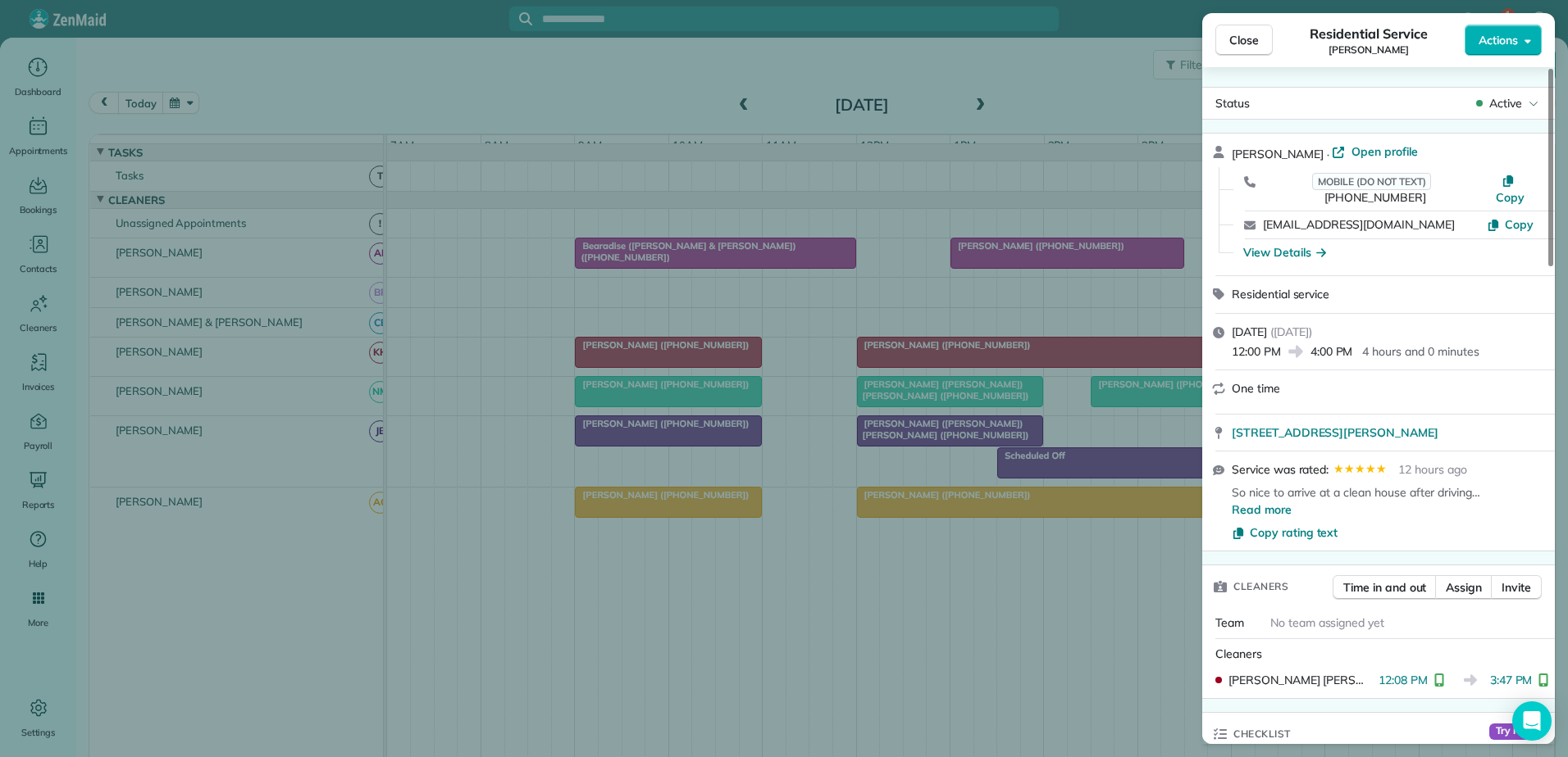
click at [973, 362] on div "Close Residential Service Berta Hamilton Actions Status Active Berta Hamilton ·…" at bounding box center [784, 378] width 1568 height 757
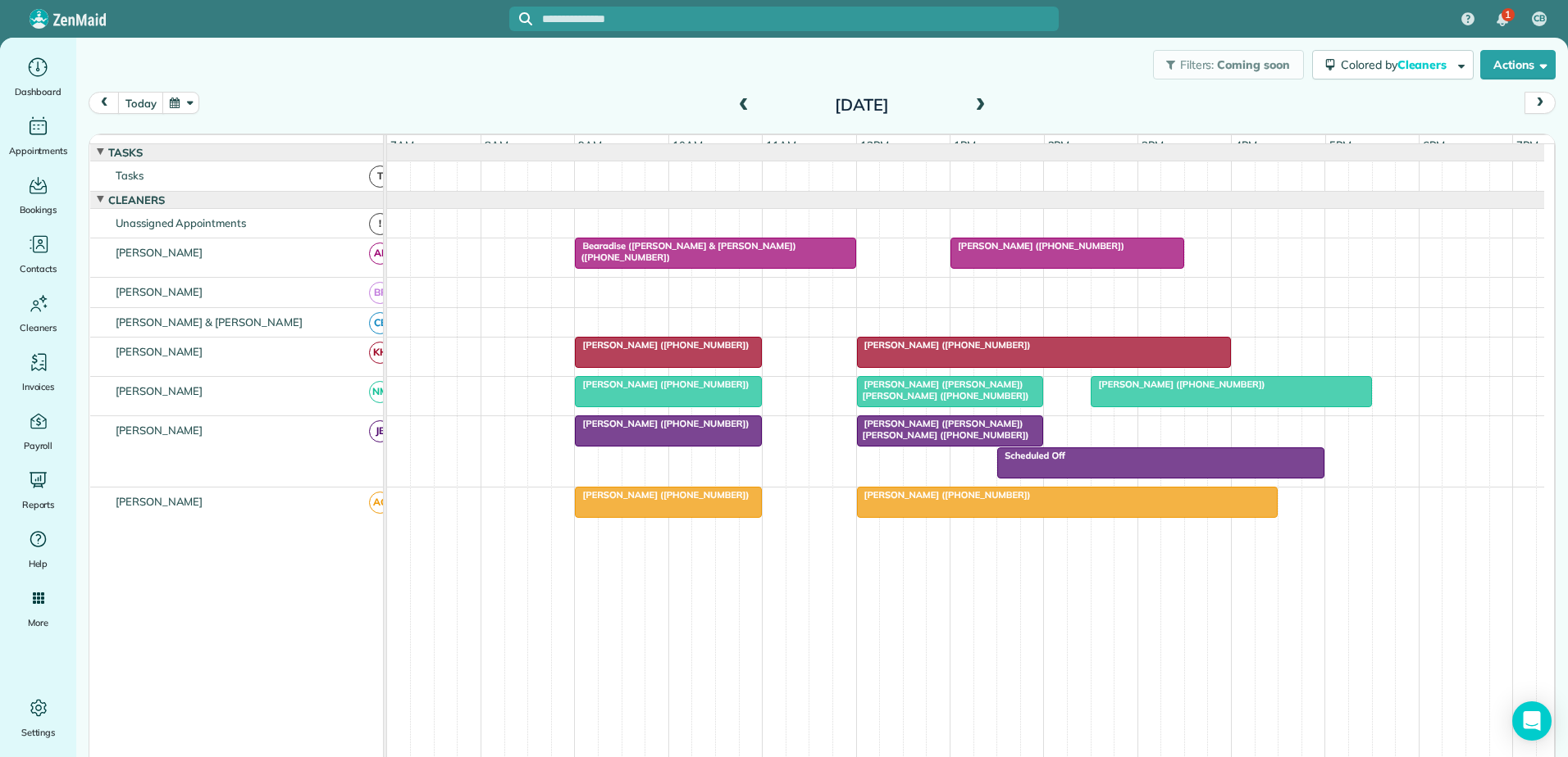
click at [1087, 251] on div "Joy James (+18287190888)" at bounding box center [1067, 246] width 224 height 11
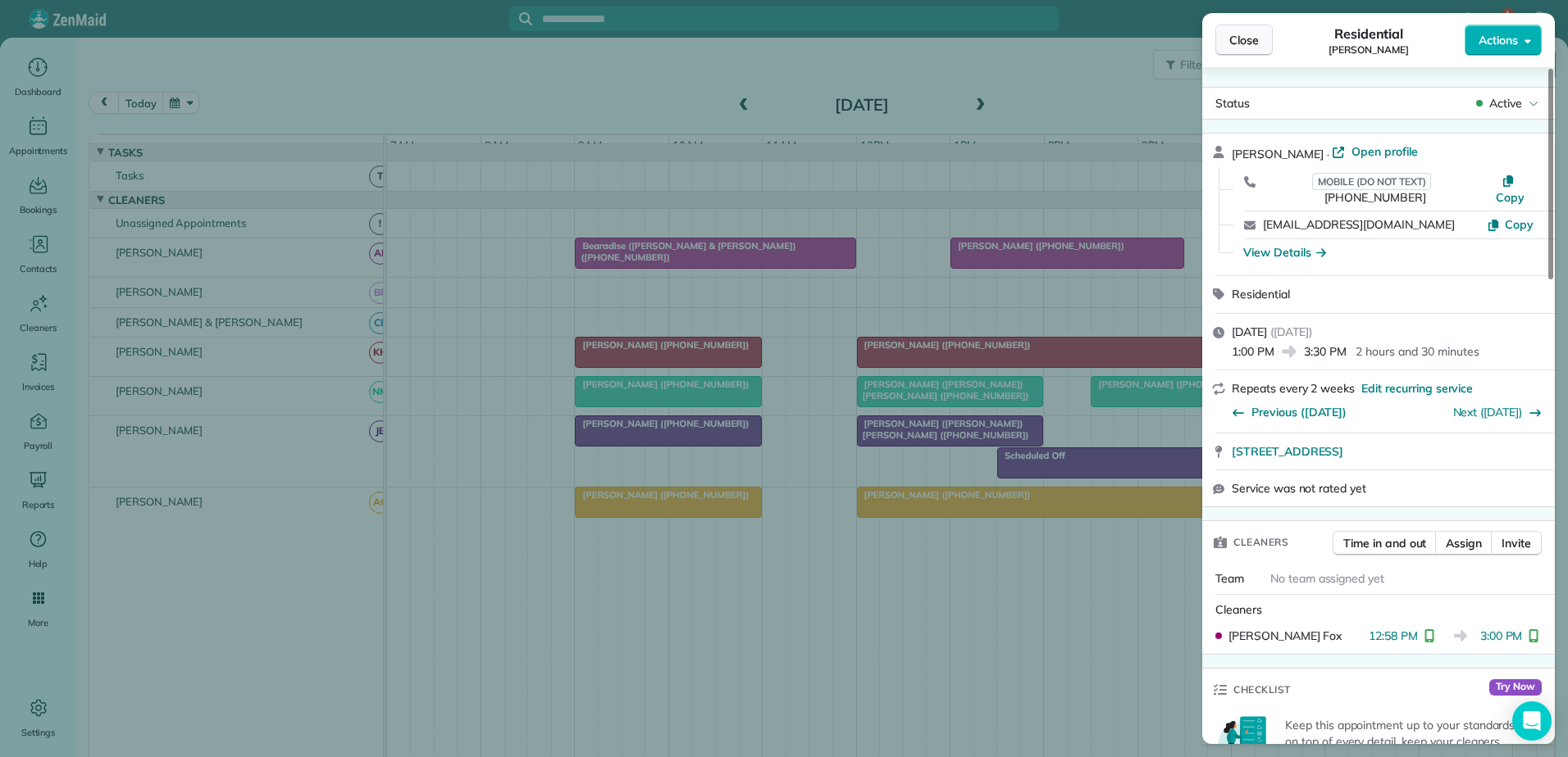
click at [1221, 49] on button "Close" at bounding box center [1243, 40] width 57 height 31
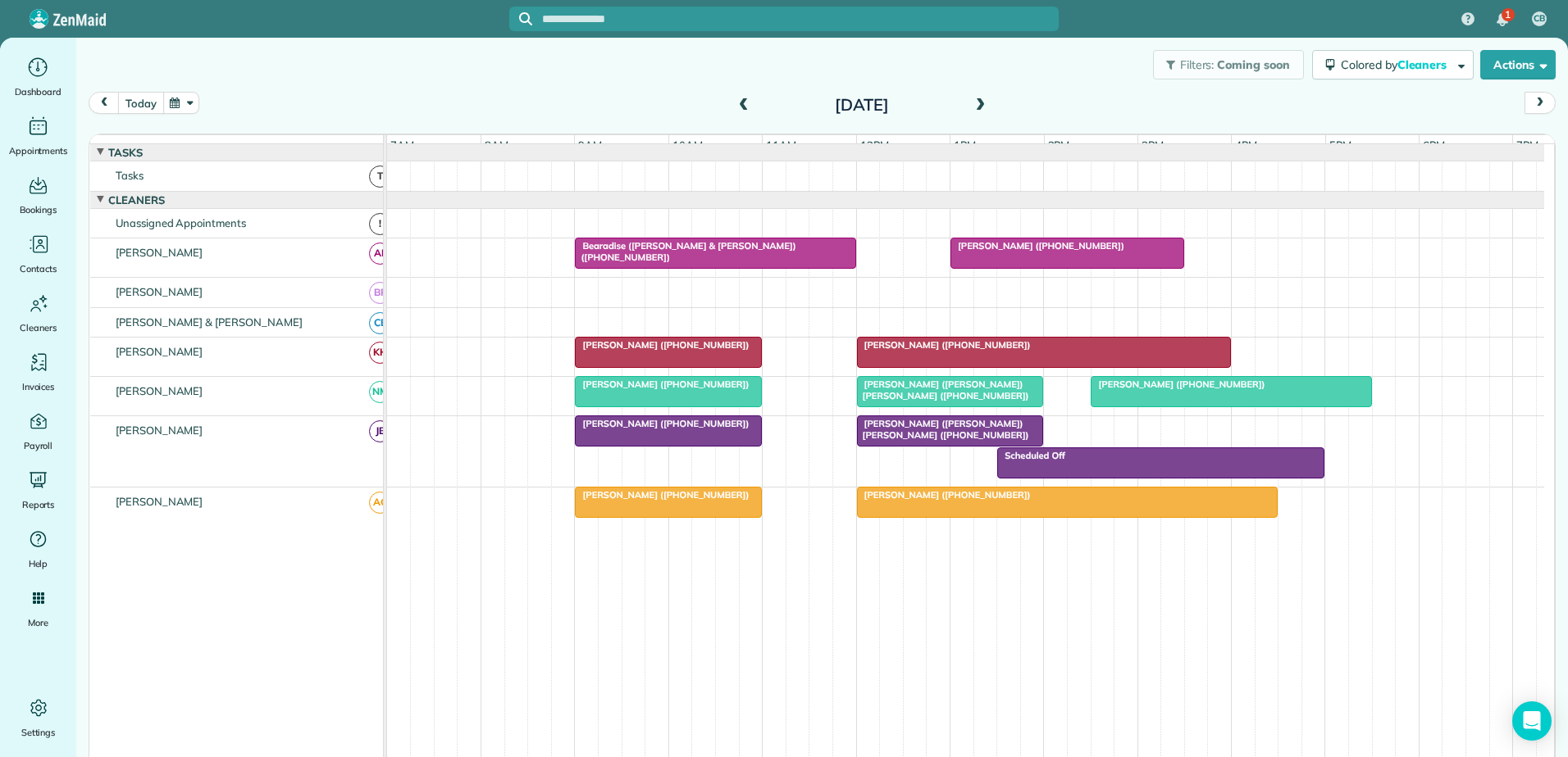
click at [145, 105] on button "today" at bounding box center [140, 104] width 45 height 23
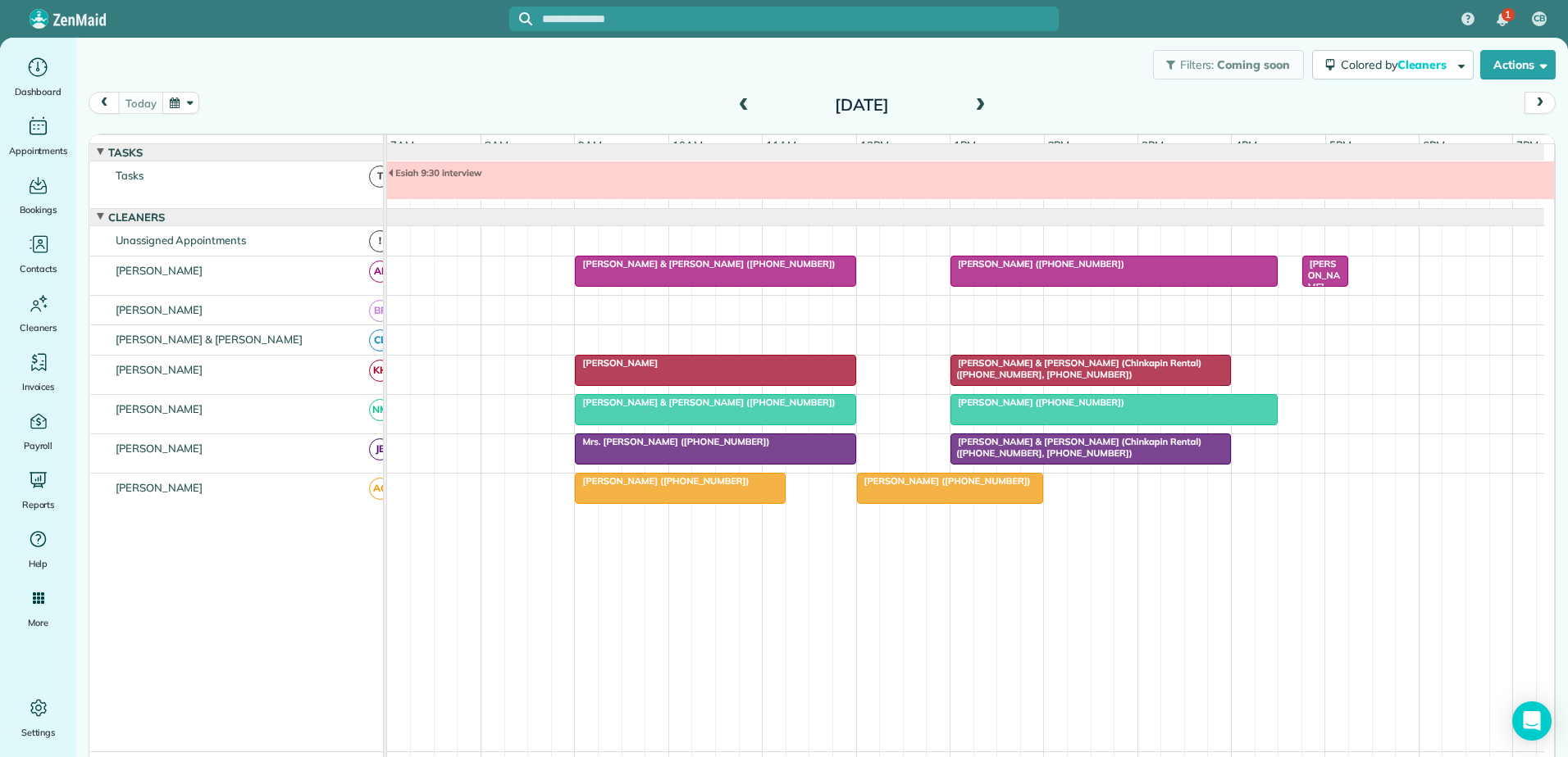
scroll to position [12, 0]
